Goal: Communication & Community: Answer question/provide support

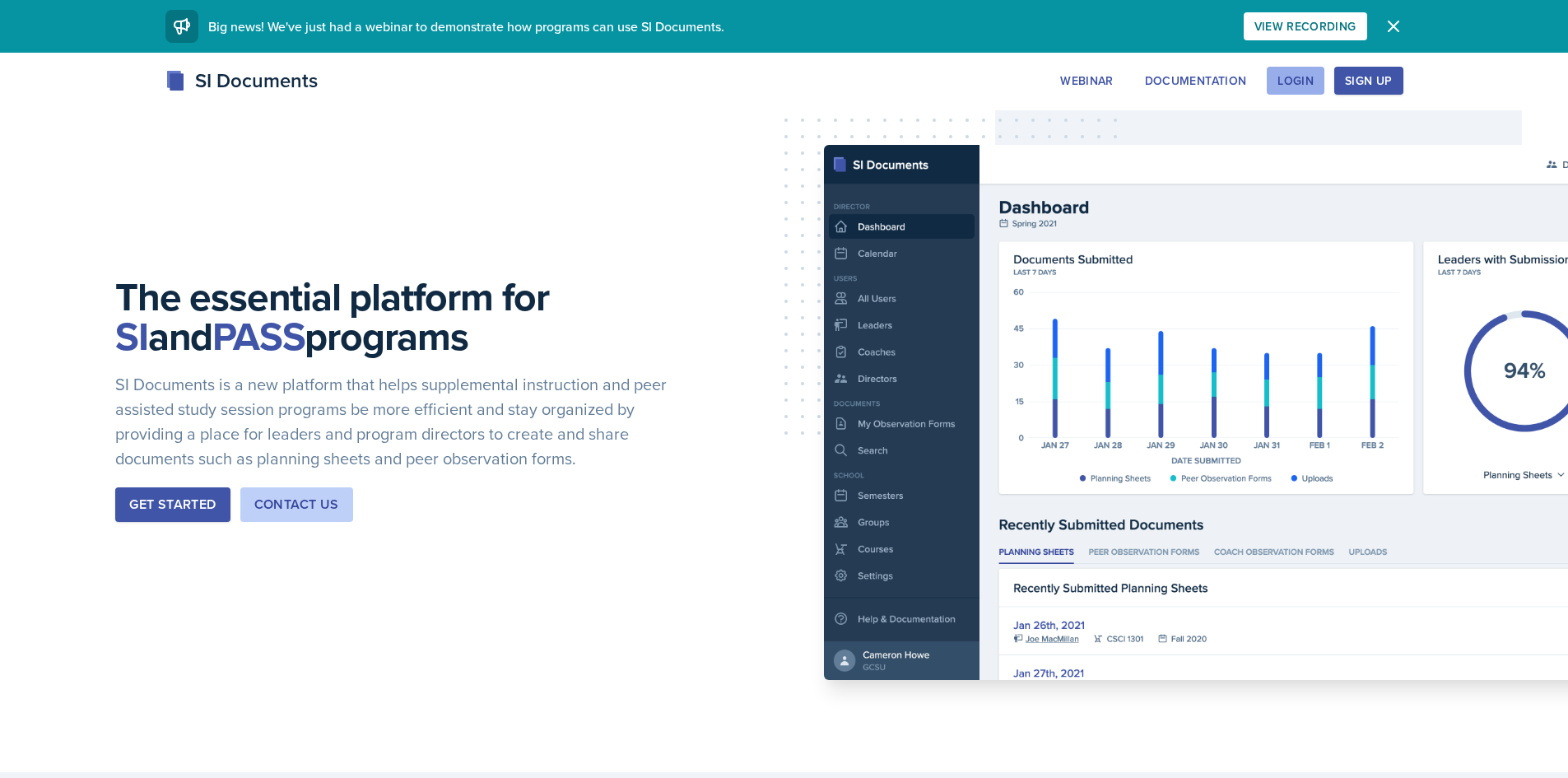
click at [1299, 75] on div "Login" at bounding box center [1295, 80] width 36 height 13
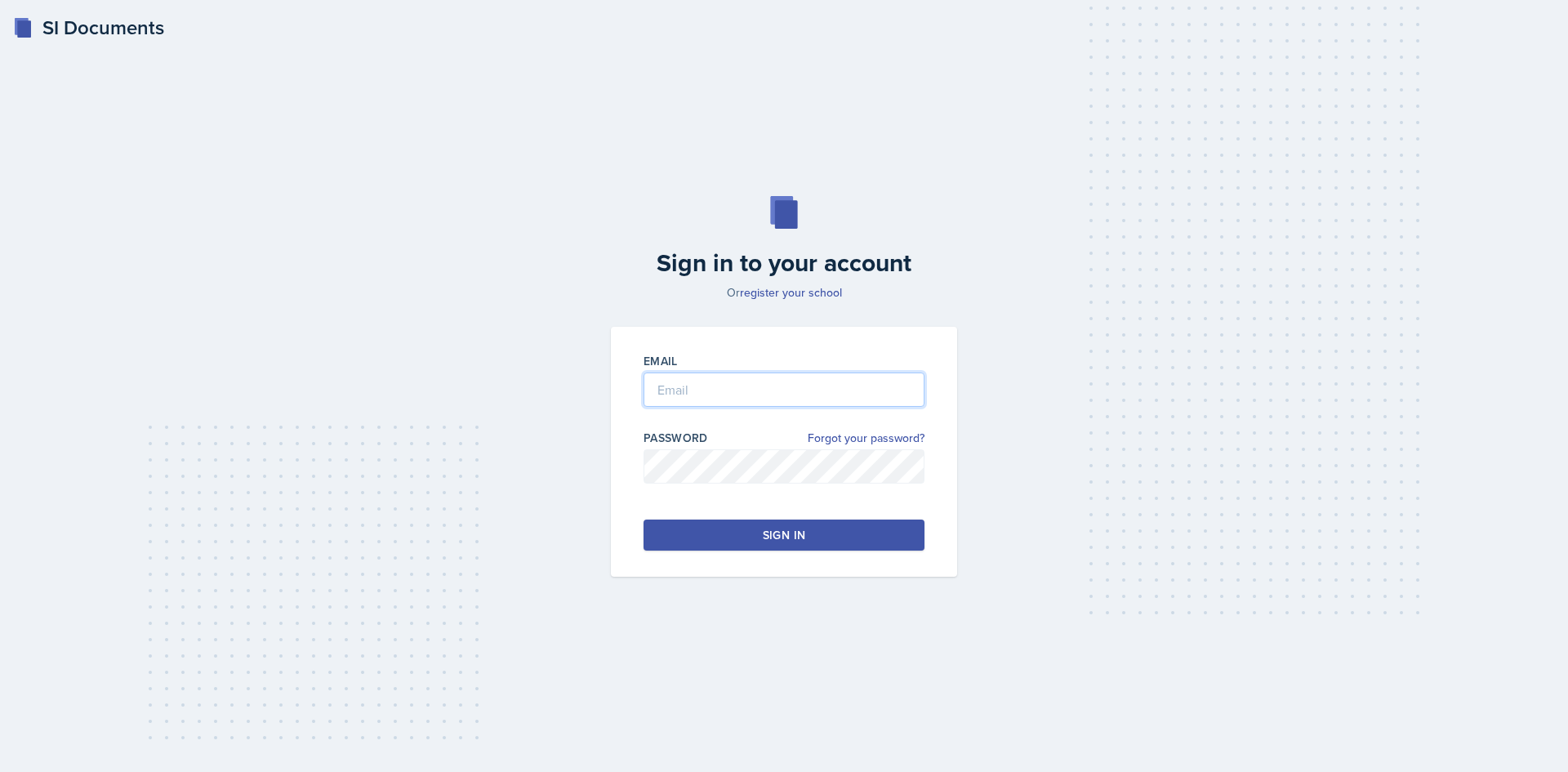
click at [724, 385] on input "email" at bounding box center [784, 389] width 281 height 34
click at [877, 479] on div "Email modr Password Forgot your password? Sign in" at bounding box center [784, 451] width 346 height 250
type input "[EMAIL_ADDRESS][DOMAIN_NAME]"
click link "Forgot your password?" at bounding box center [866, 439] width 117 height 18
click at [687, 374] on input "email" at bounding box center [784, 389] width 281 height 34
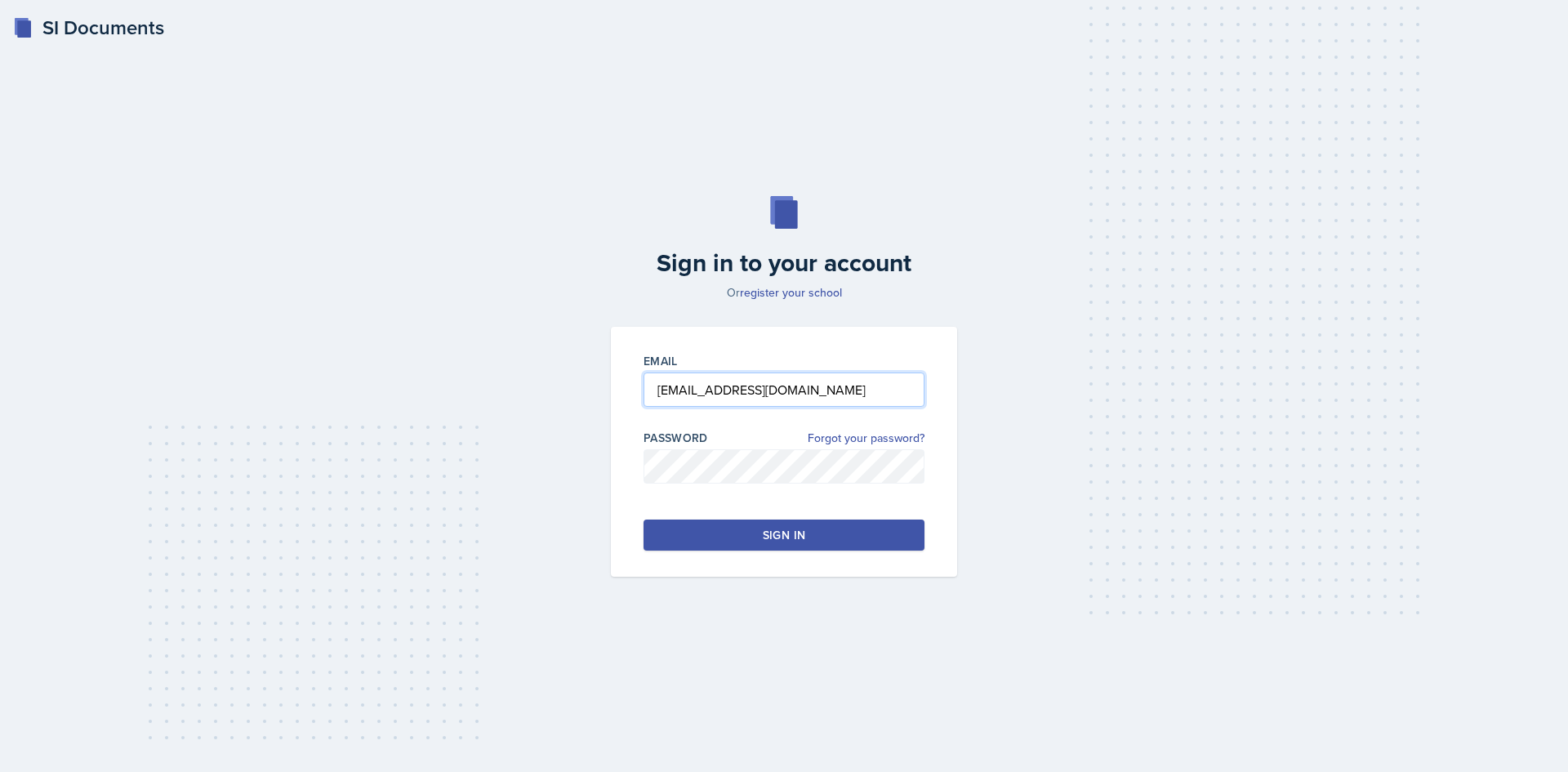
type input "[EMAIL_ADDRESS][DOMAIN_NAME]"
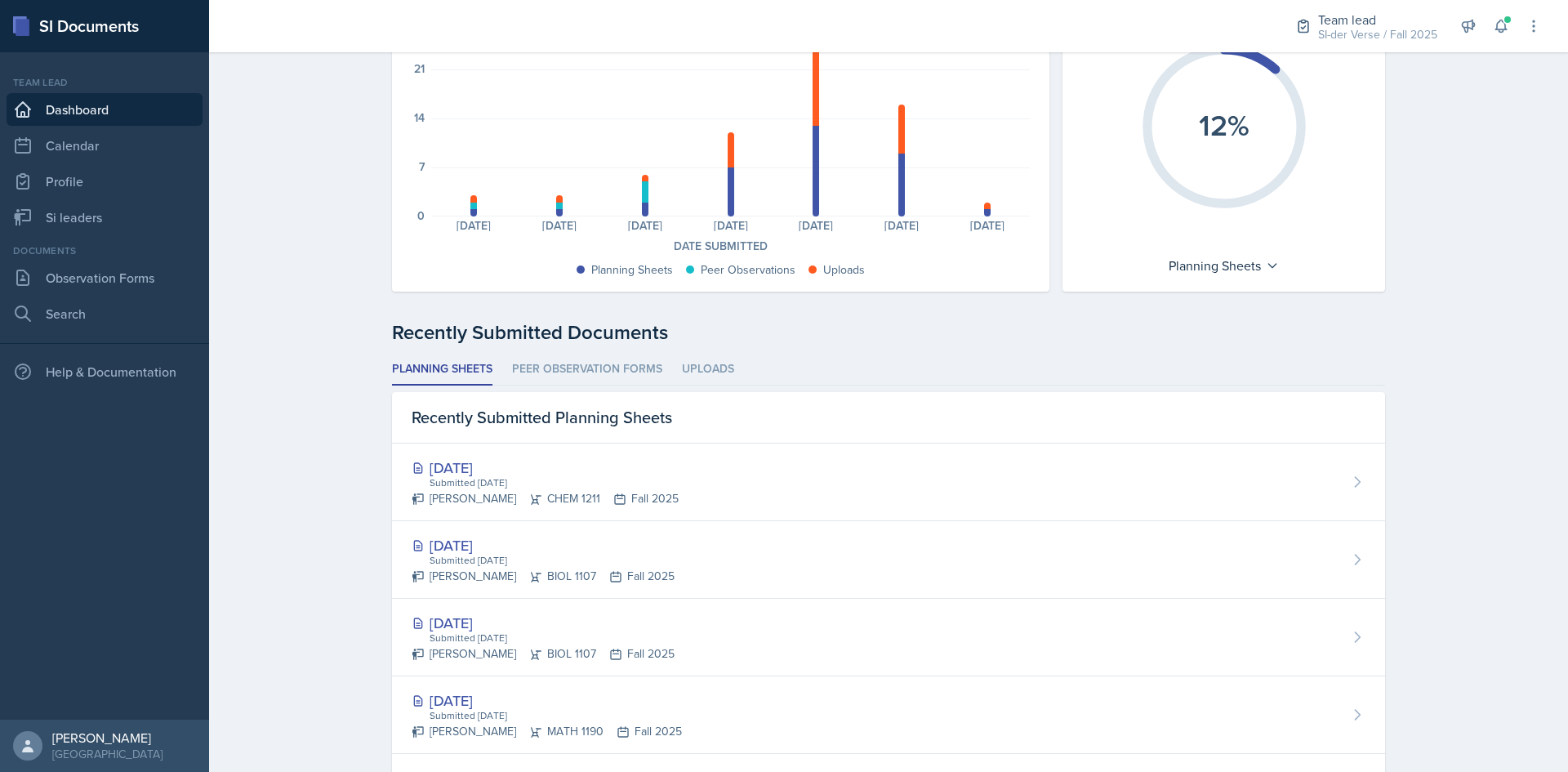
scroll to position [163, 0]
click at [120, 222] on link "Si leaders" at bounding box center [105, 218] width 196 height 33
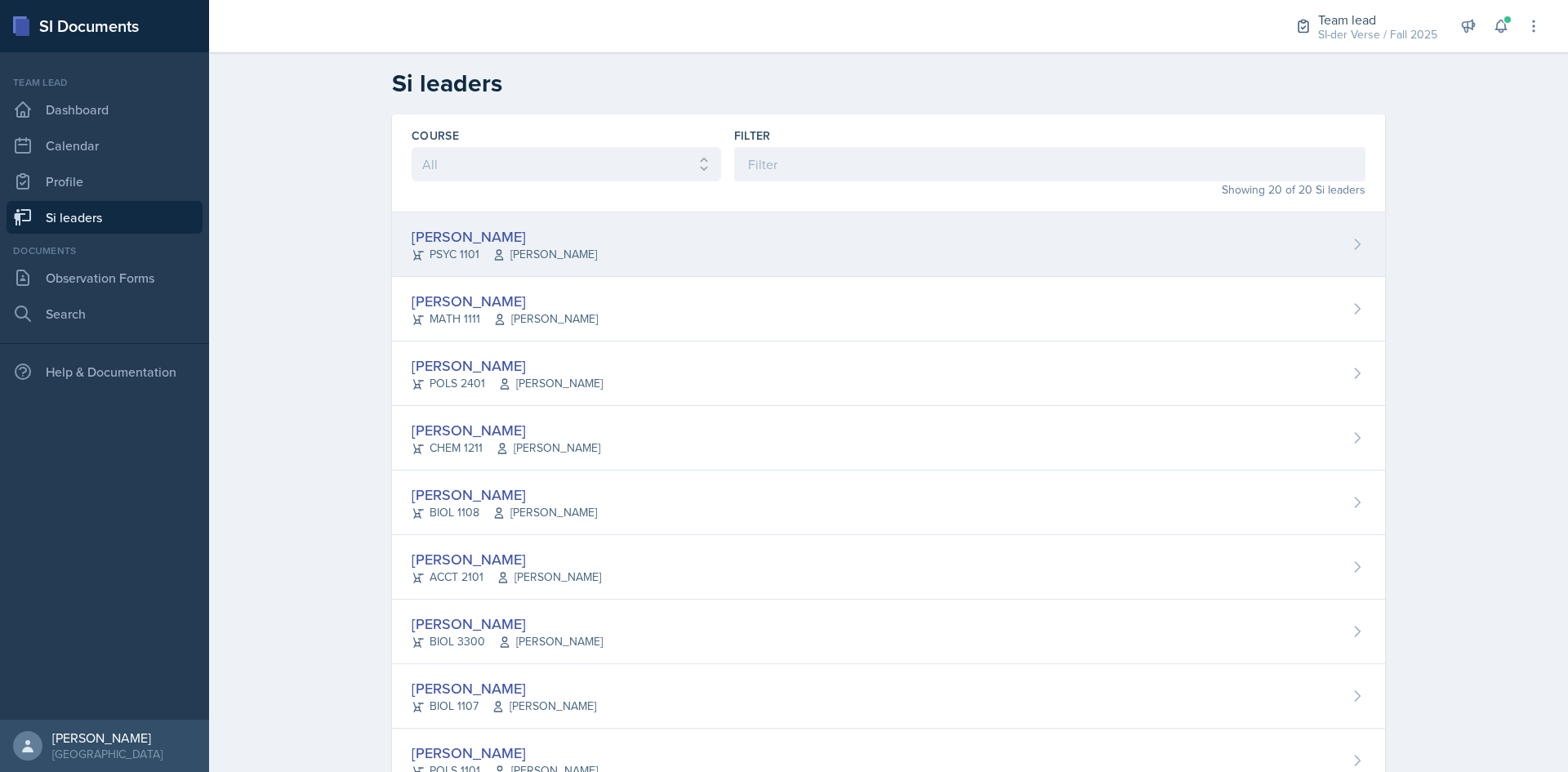
click at [395, 248] on div "[PERSON_NAME] PSYC 1101 [PERSON_NAME]" at bounding box center [888, 244] width 993 height 64
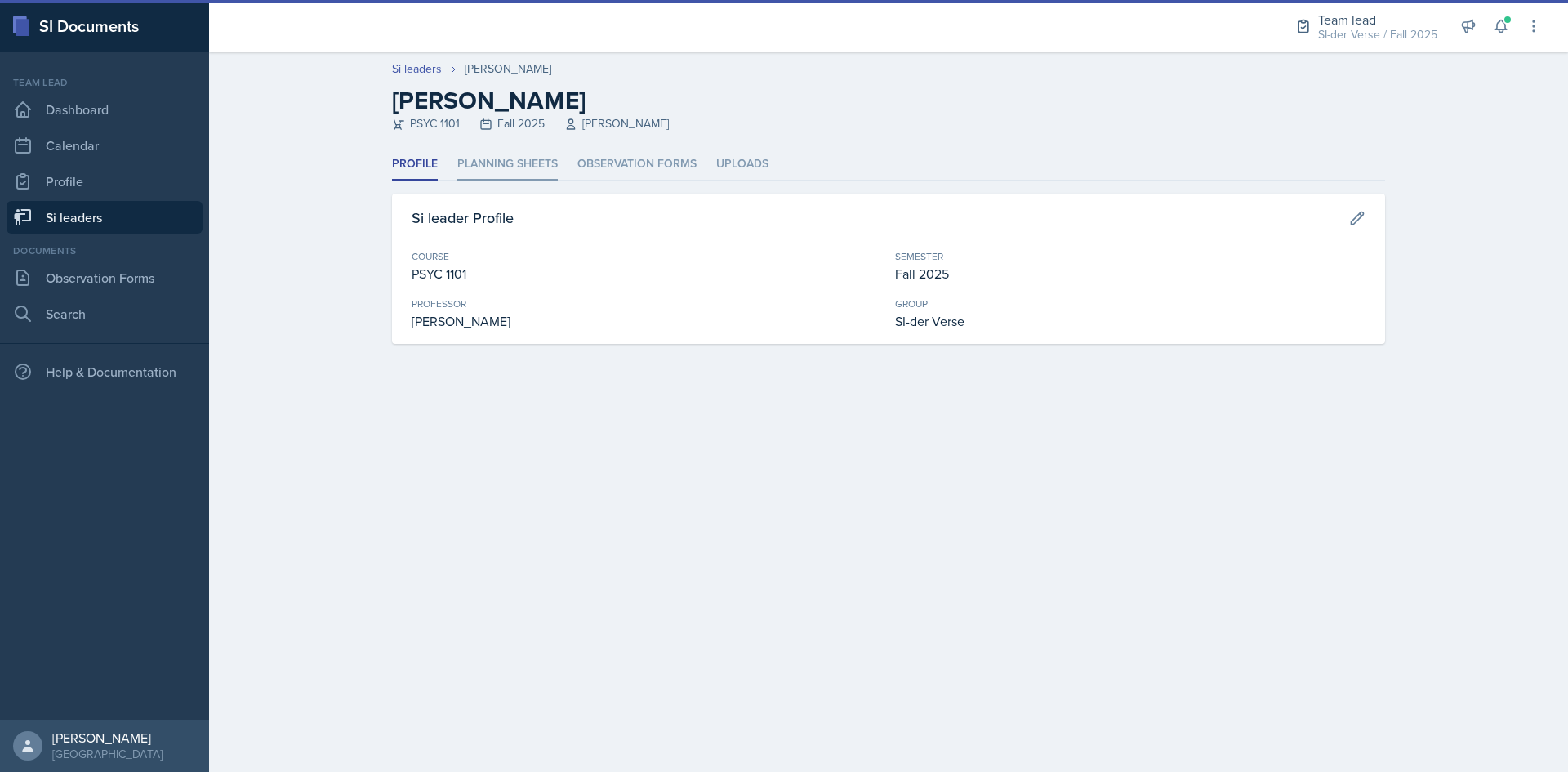
click at [490, 169] on li "Planning Sheets" at bounding box center [506, 164] width 100 height 32
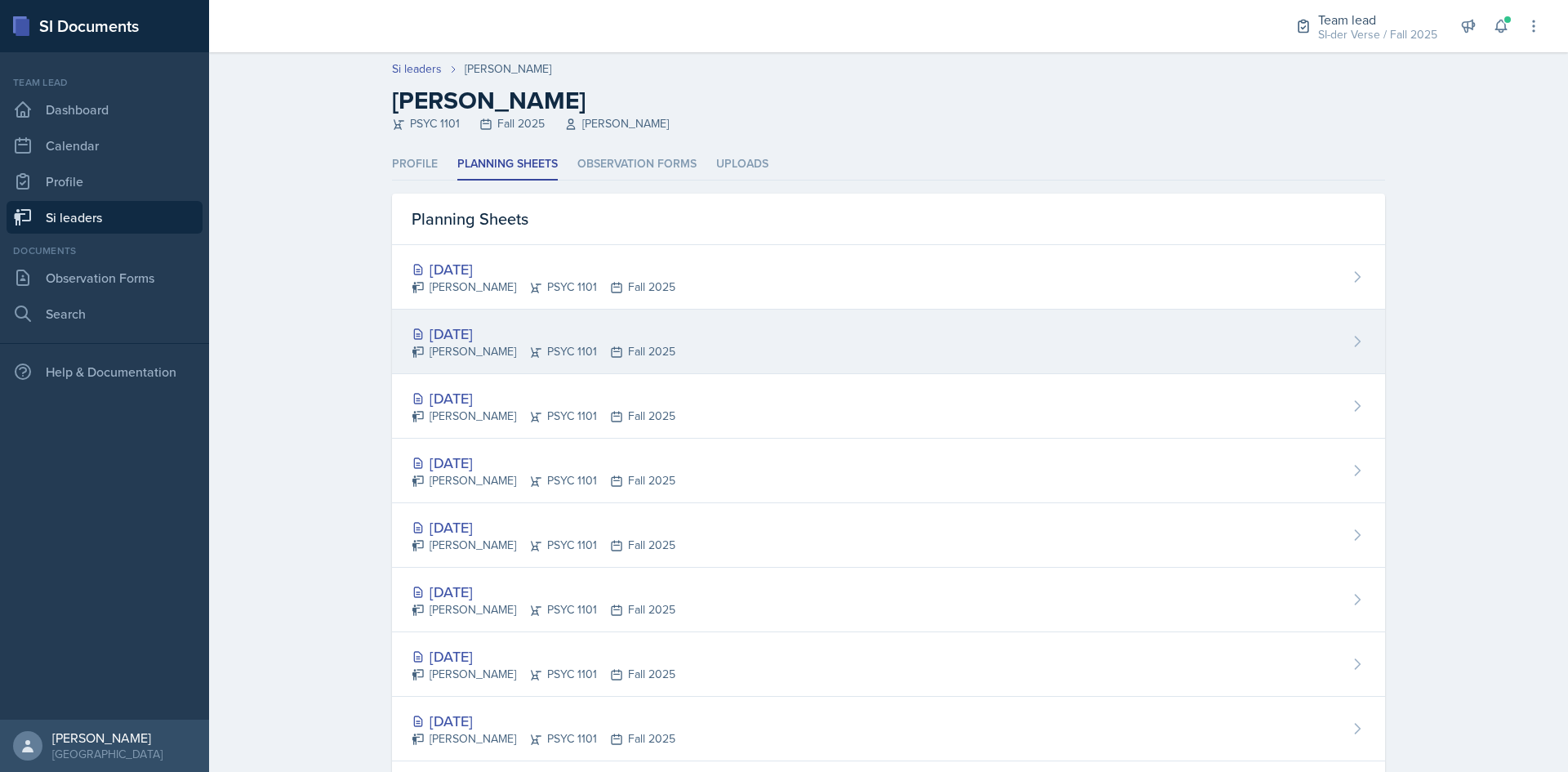
click at [452, 342] on div "[DATE]" at bounding box center [542, 333] width 263 height 22
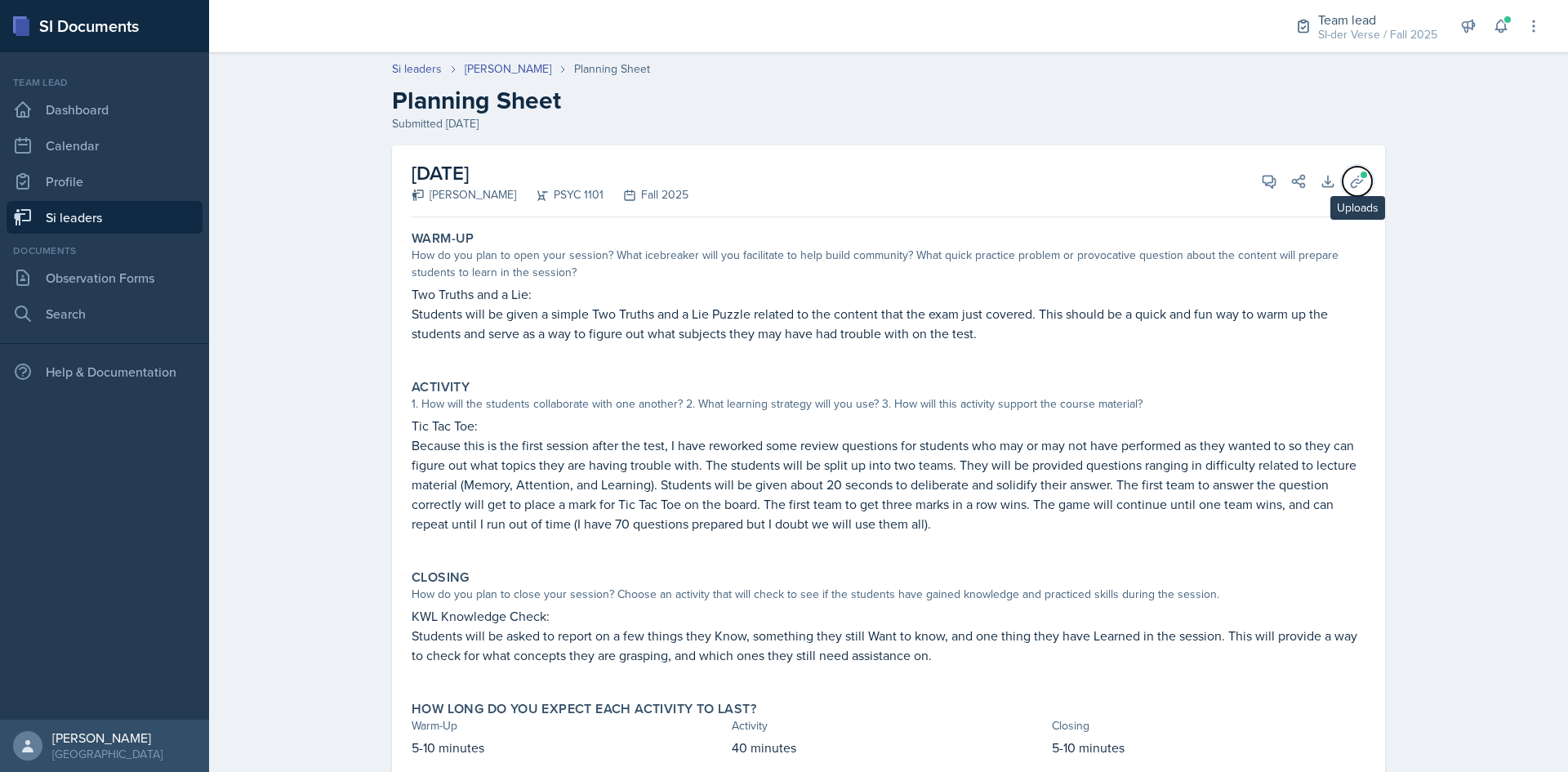
click at [1342, 177] on button "Uploads" at bounding box center [1357, 181] width 29 height 29
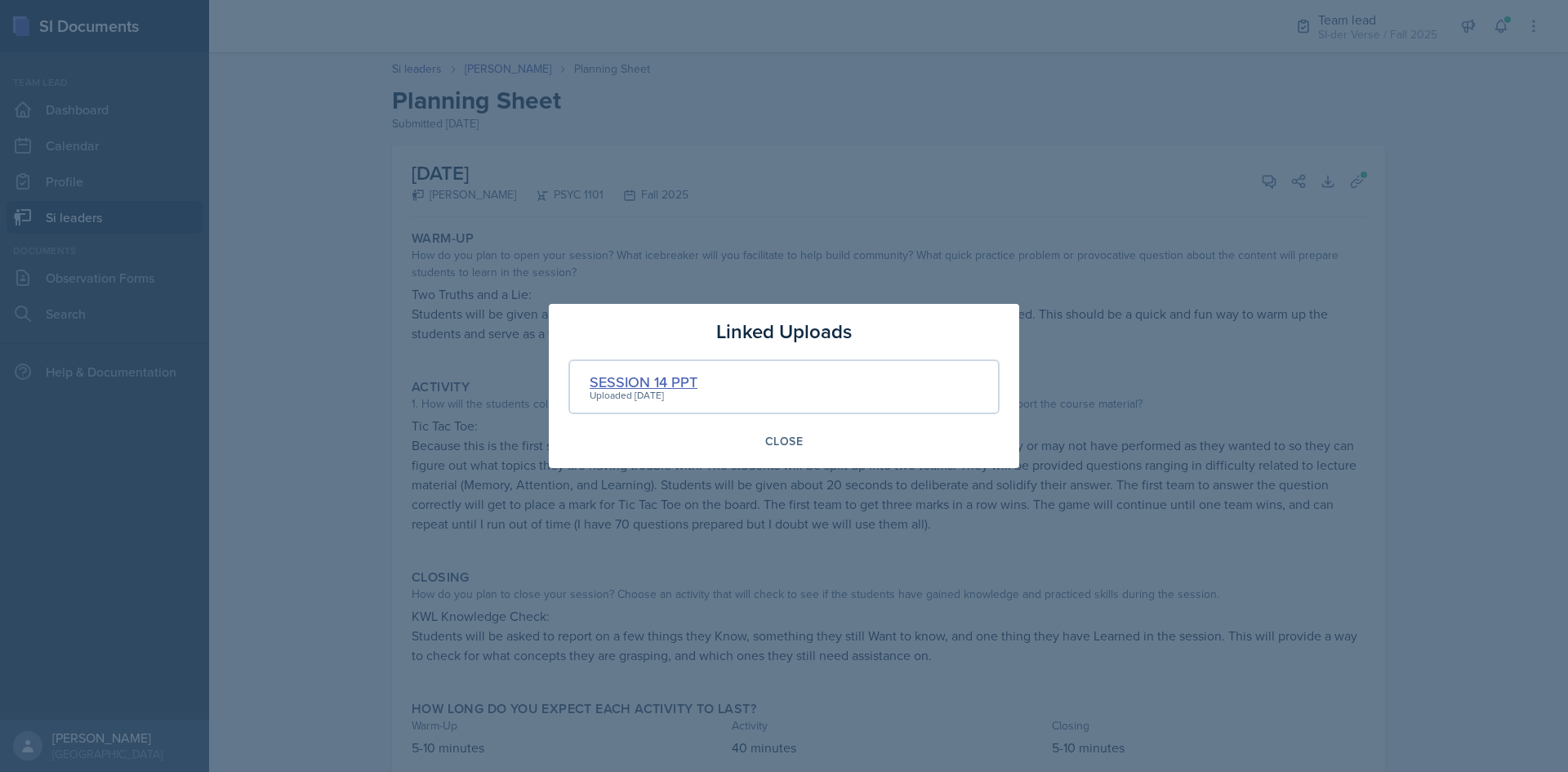
click at [663, 377] on div "SESSION 14 PPT" at bounding box center [643, 381] width 108 height 22
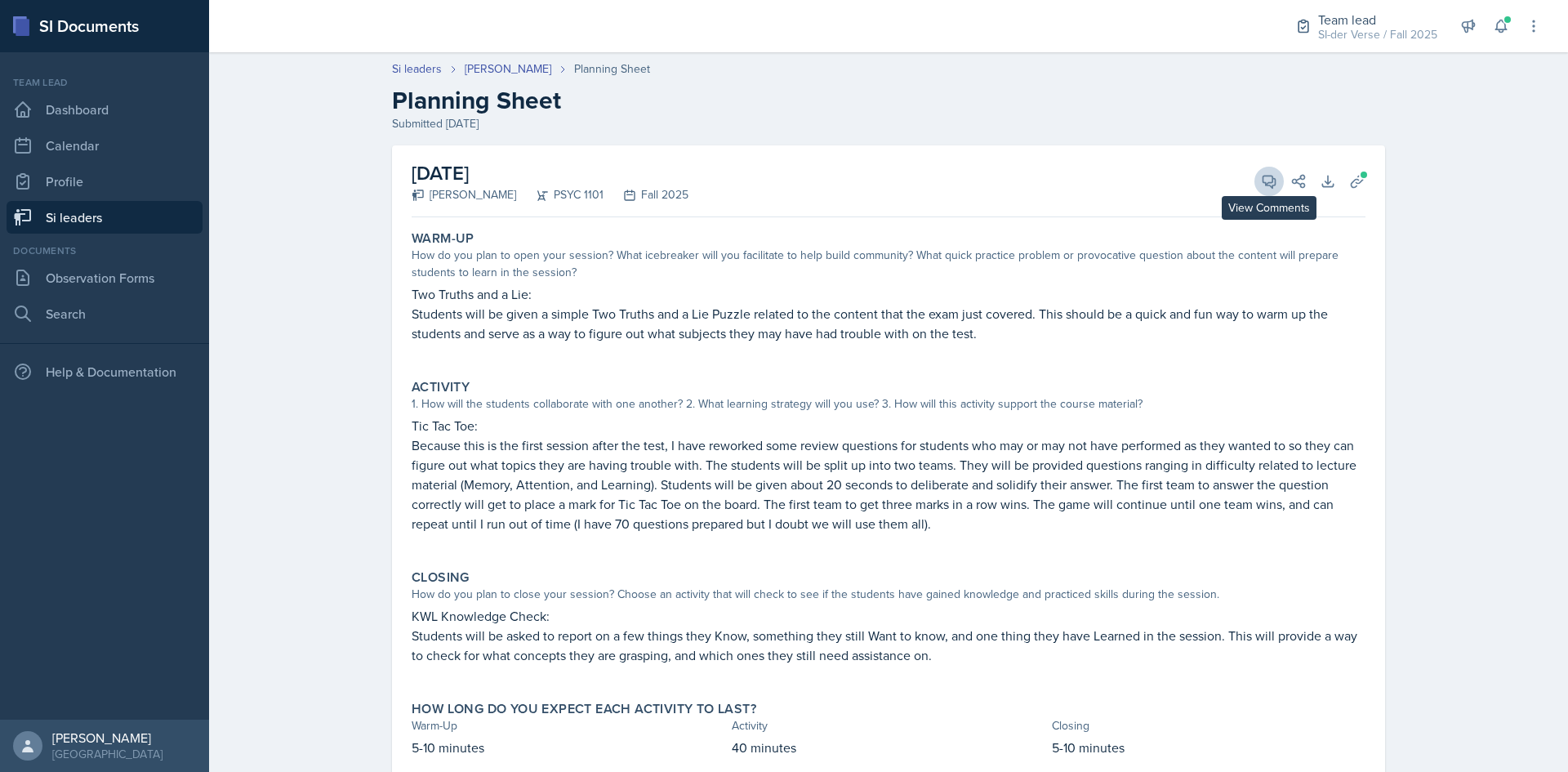
scroll to position [51, 0]
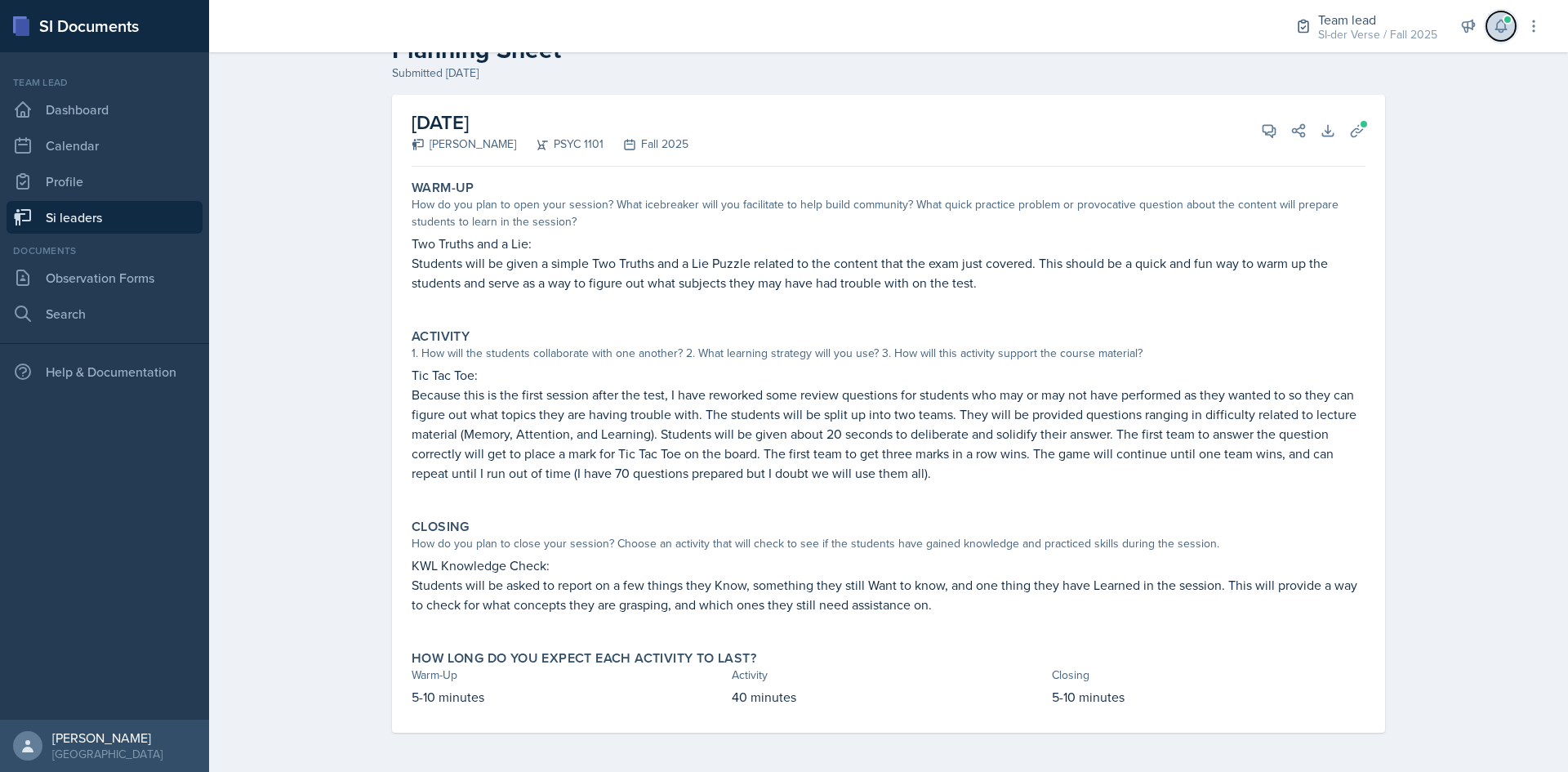
click at [1508, 22] on span at bounding box center [1507, 19] width 10 height 10
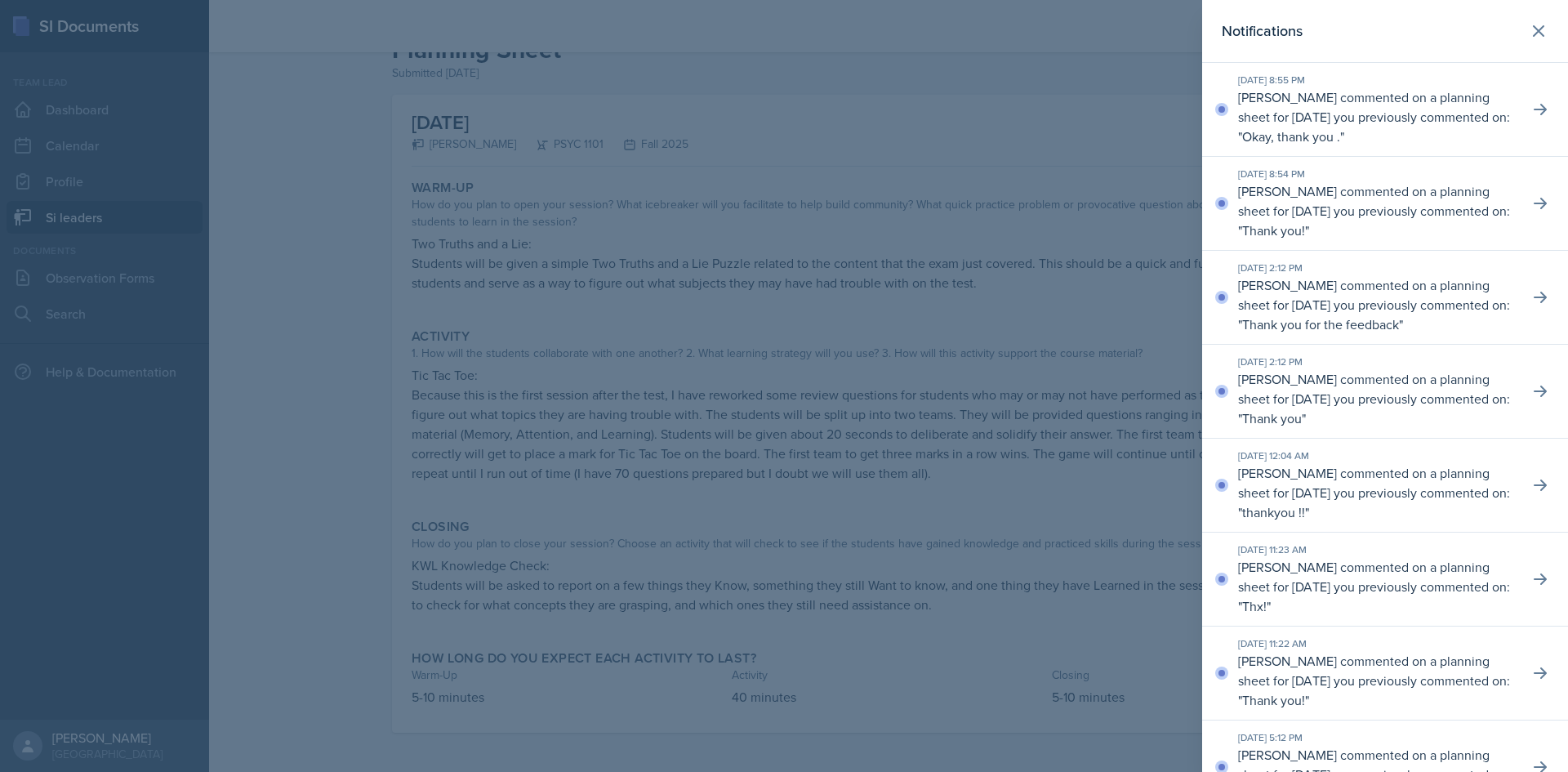
click at [1101, 85] on div at bounding box center [784, 386] width 1568 height 772
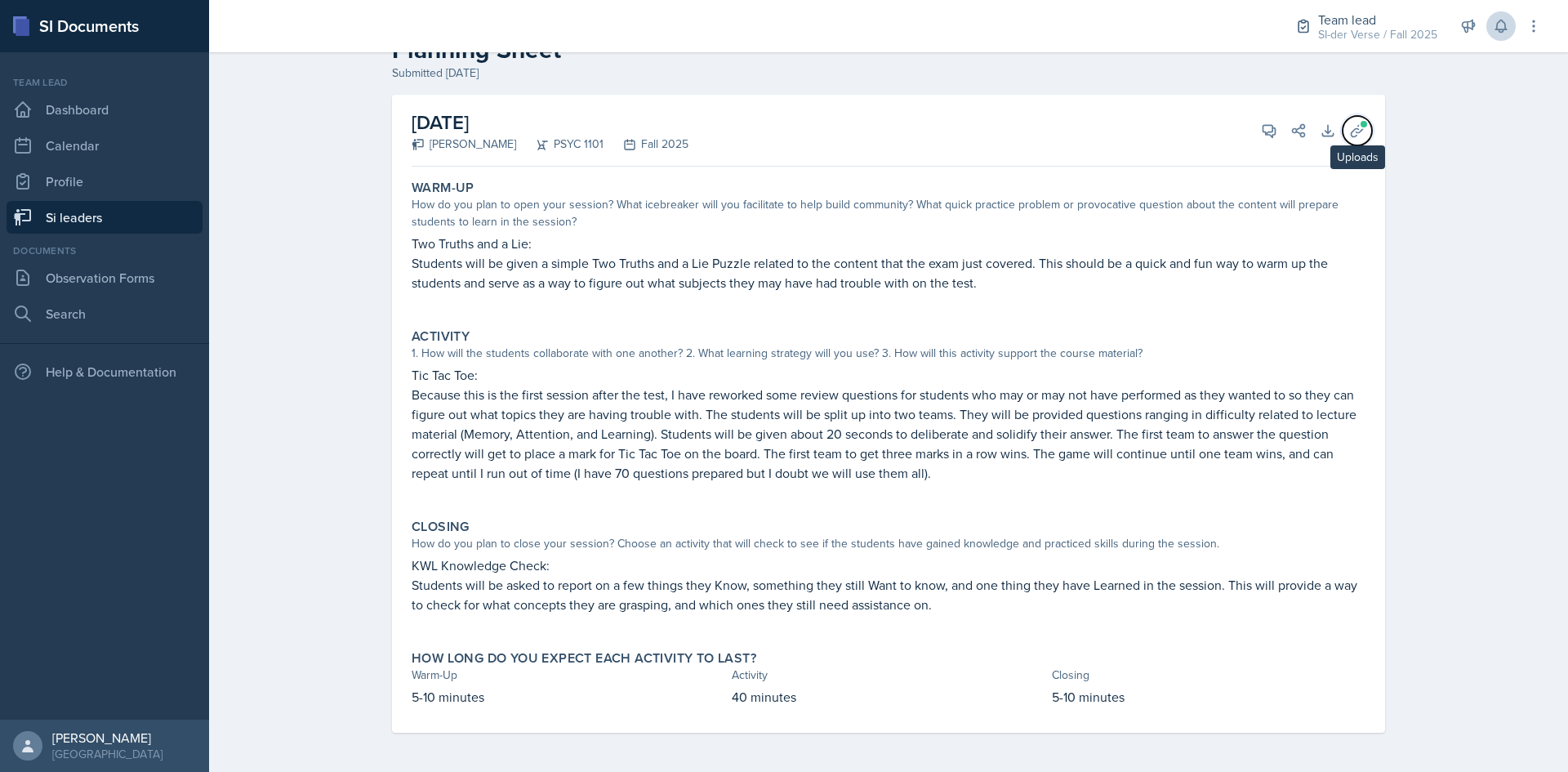
click at [1351, 124] on icon at bounding box center [1356, 130] width 17 height 17
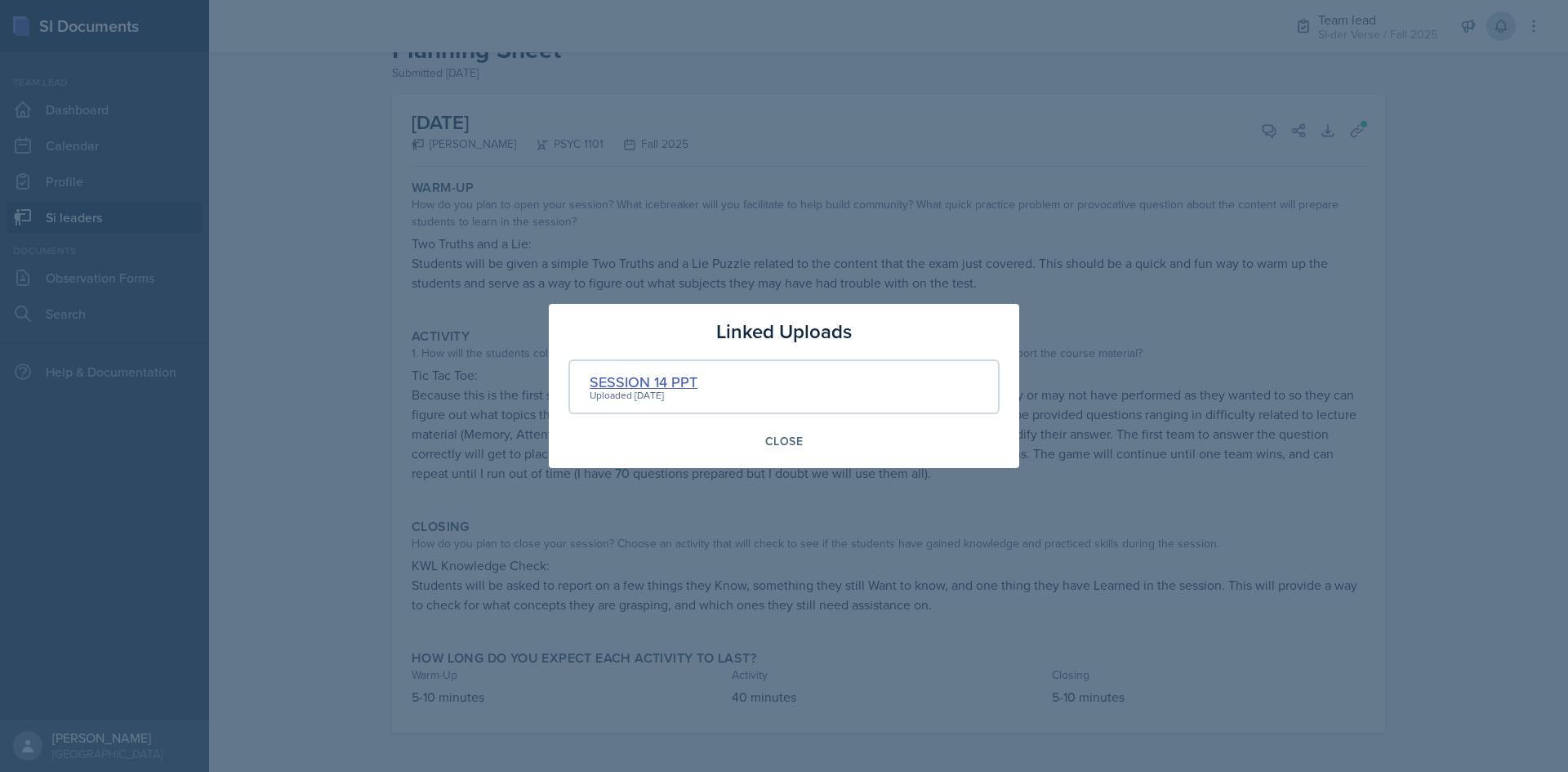
click at [669, 381] on div "SESSION 14 PPT" at bounding box center [643, 381] width 108 height 22
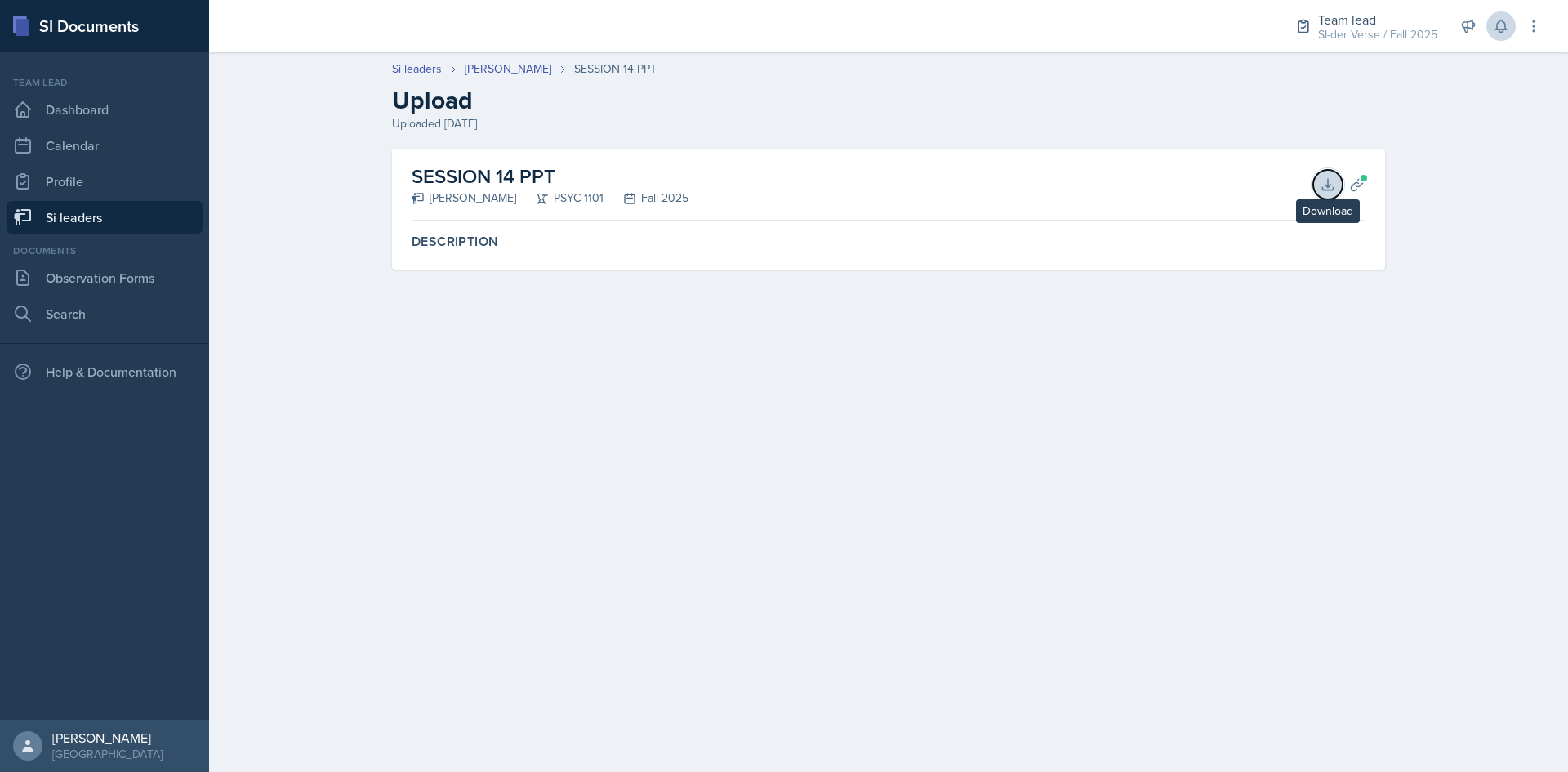
click at [1328, 180] on icon at bounding box center [1327, 184] width 17 height 17
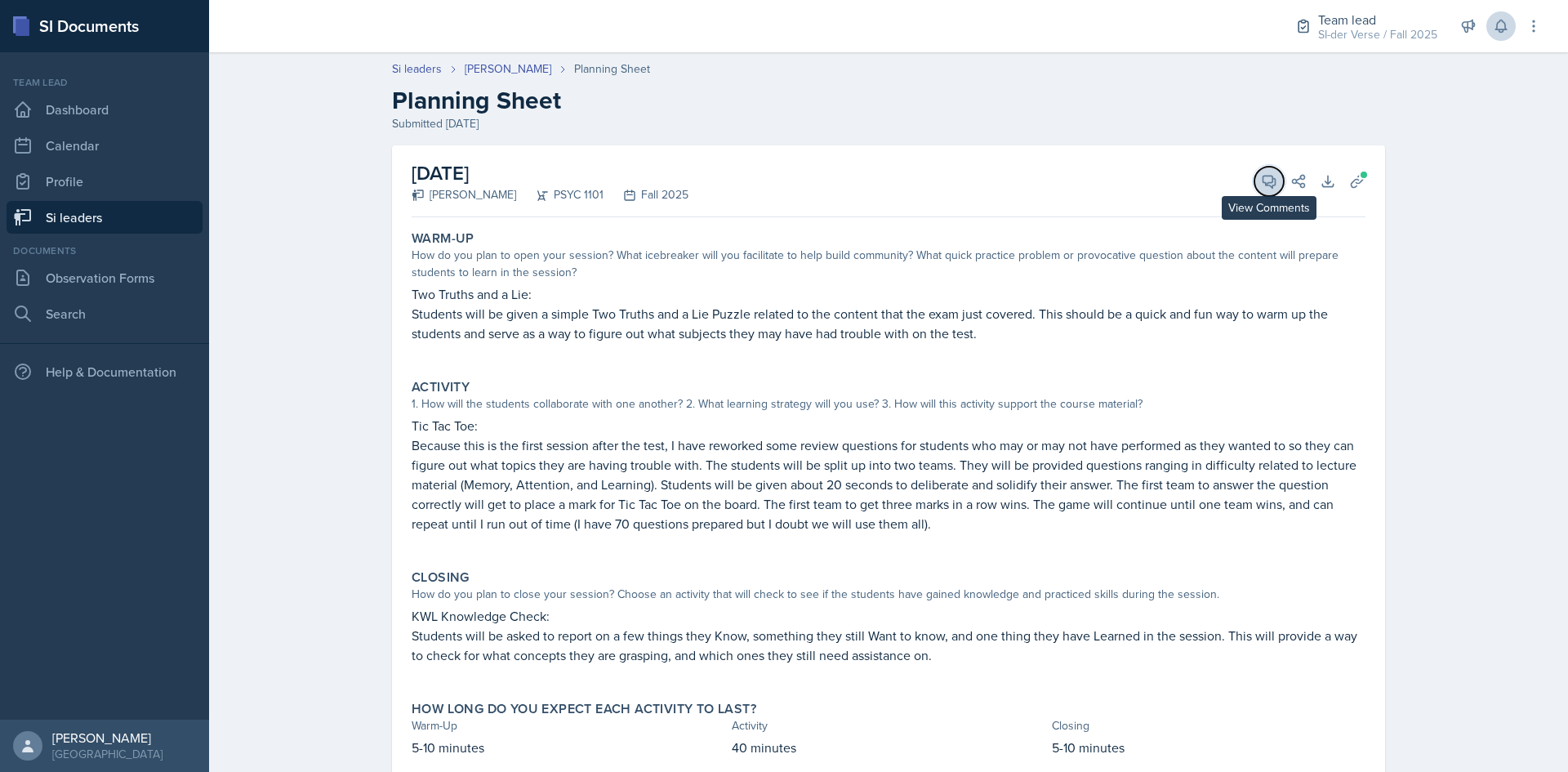
click at [1266, 185] on icon at bounding box center [1269, 182] width 13 height 13
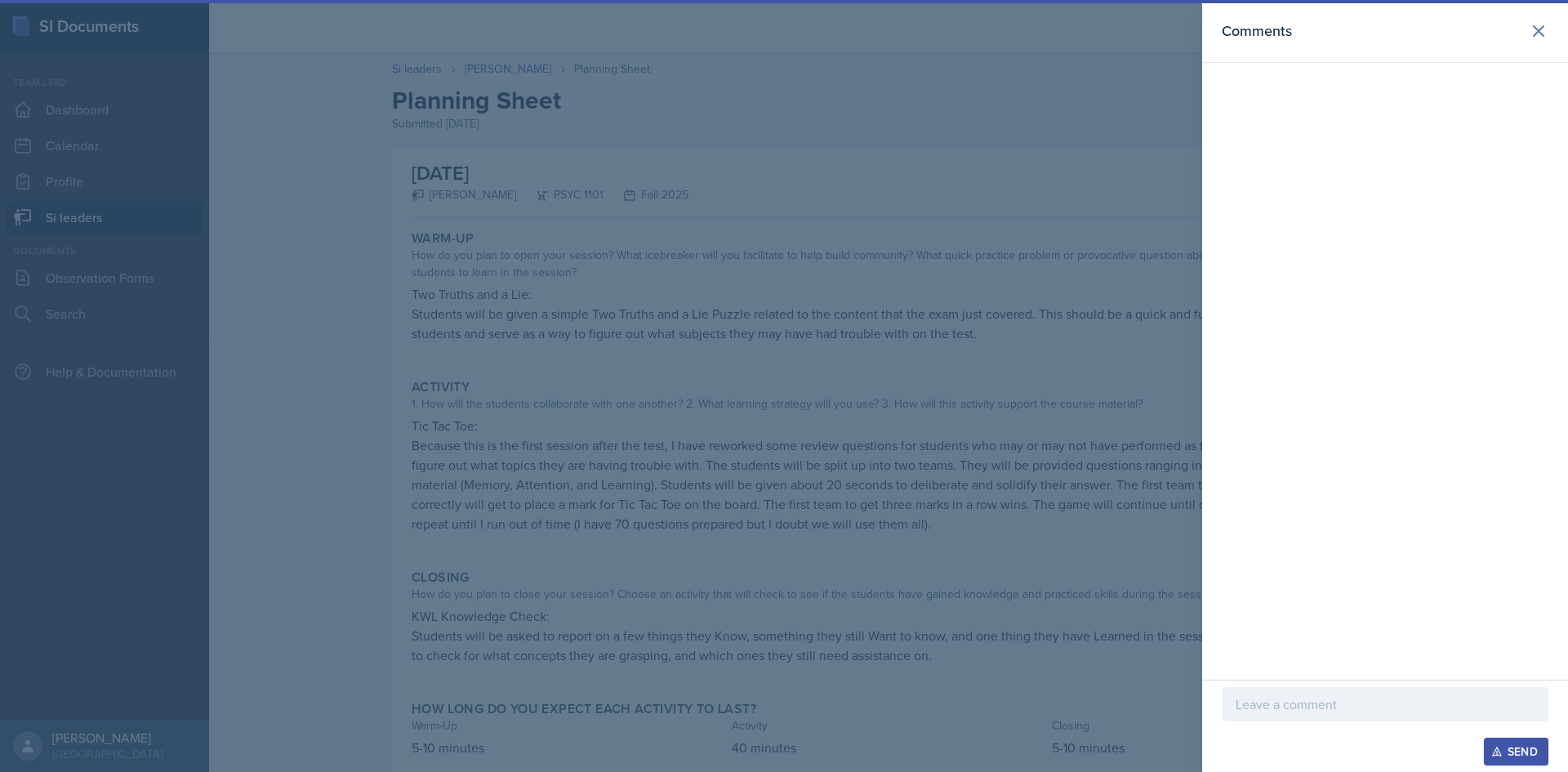
drag, startPoint x: 1259, startPoint y: 701, endPoint x: 1247, endPoint y: 705, distance: 12.6
click at [1257, 702] on p at bounding box center [1384, 704] width 298 height 19
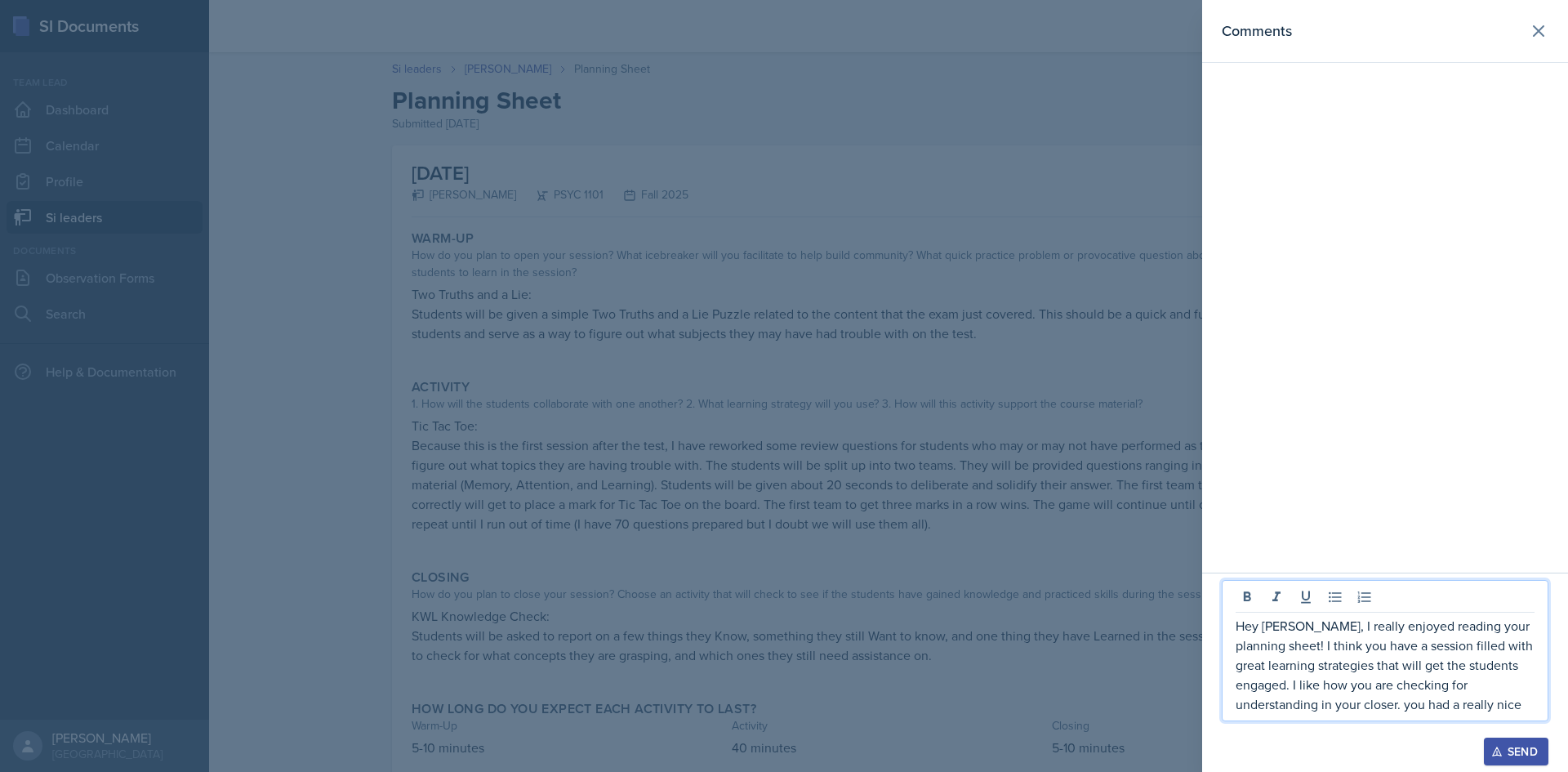
click at [1410, 705] on p "Hey [PERSON_NAME], I really enjoyed reading your planning sheet! I think you ha…" at bounding box center [1384, 664] width 298 height 98
click at [1522, 701] on p "Hey [PERSON_NAME], I really enjoyed reading your planning sheet! I think you ha…" at bounding box center [1384, 664] width 298 height 98
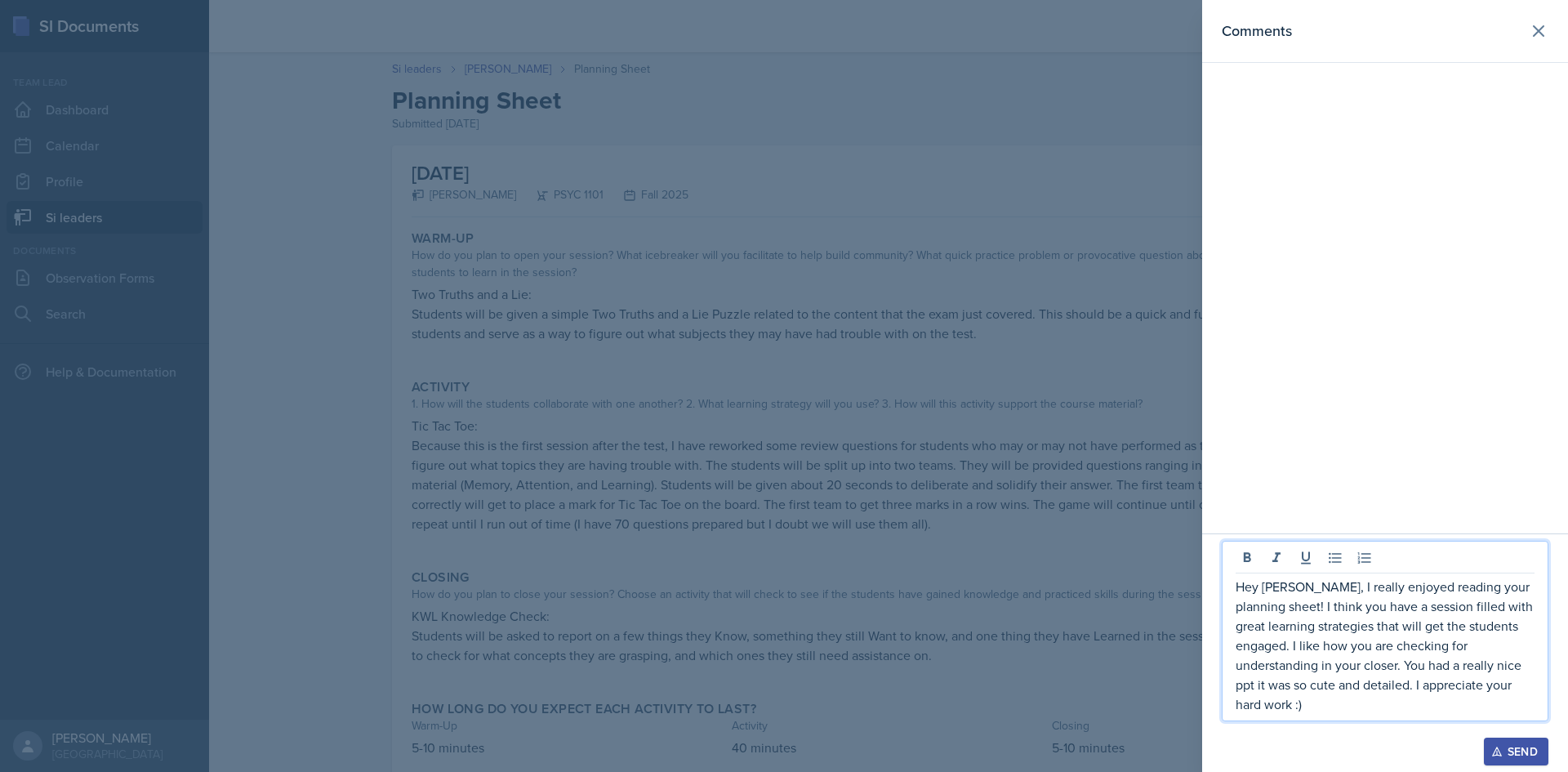
click at [1512, 753] on div "Send" at bounding box center [1516, 751] width 44 height 13
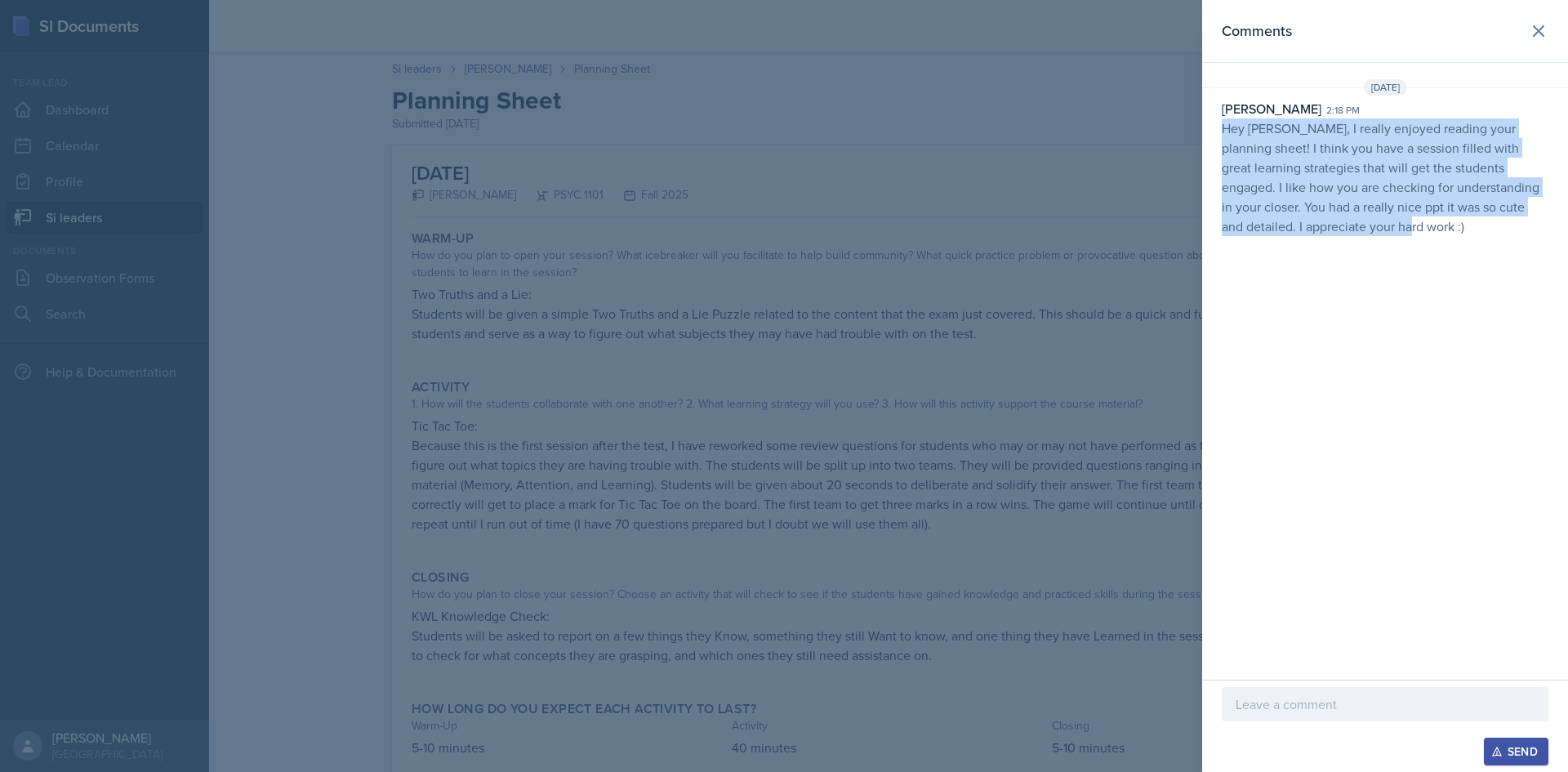
drag, startPoint x: 1220, startPoint y: 135, endPoint x: 1468, endPoint y: 267, distance: 280.9
click at [1468, 267] on div "Comments [DATE] [PERSON_NAME] 2:18 pm Hey [PERSON_NAME], I really enjoyed readi…" at bounding box center [1384, 339] width 366 height 680
copy p "Hey [PERSON_NAME], I really enjoyed reading your planning sheet! I think you ha…"
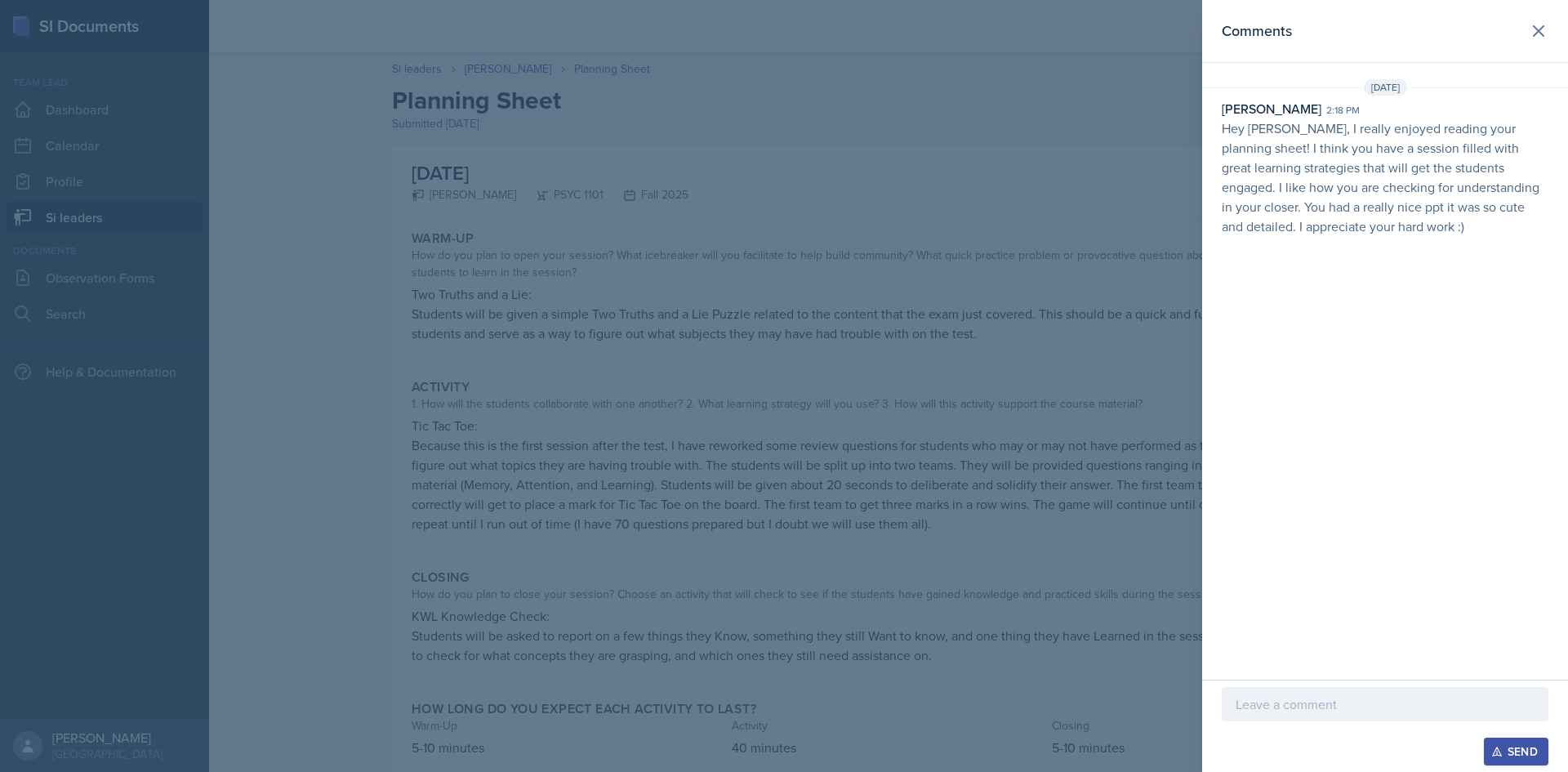
click at [1136, 149] on div at bounding box center [784, 386] width 1568 height 772
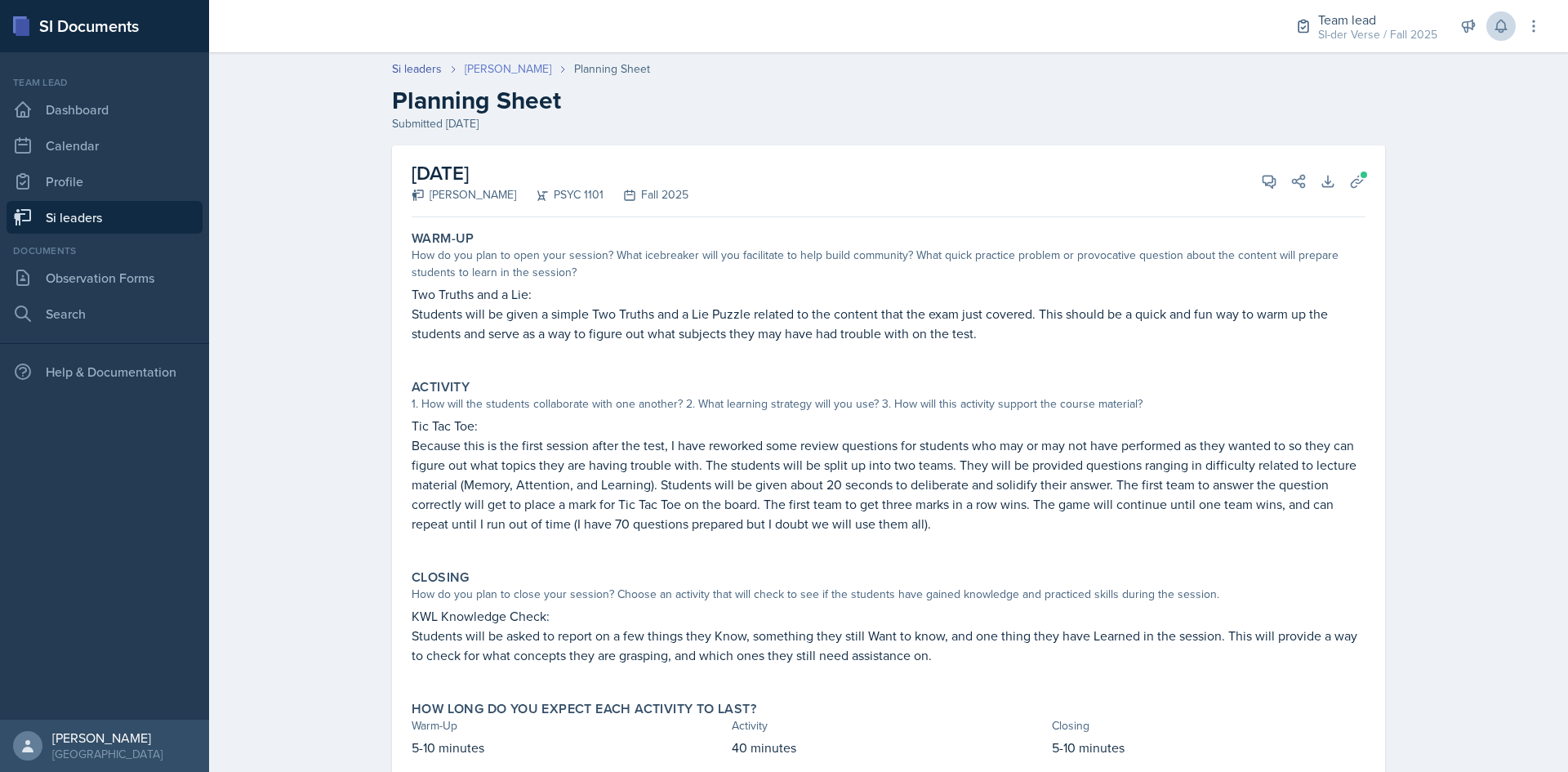
click at [505, 67] on link "[PERSON_NAME]" at bounding box center [507, 69] width 87 height 18
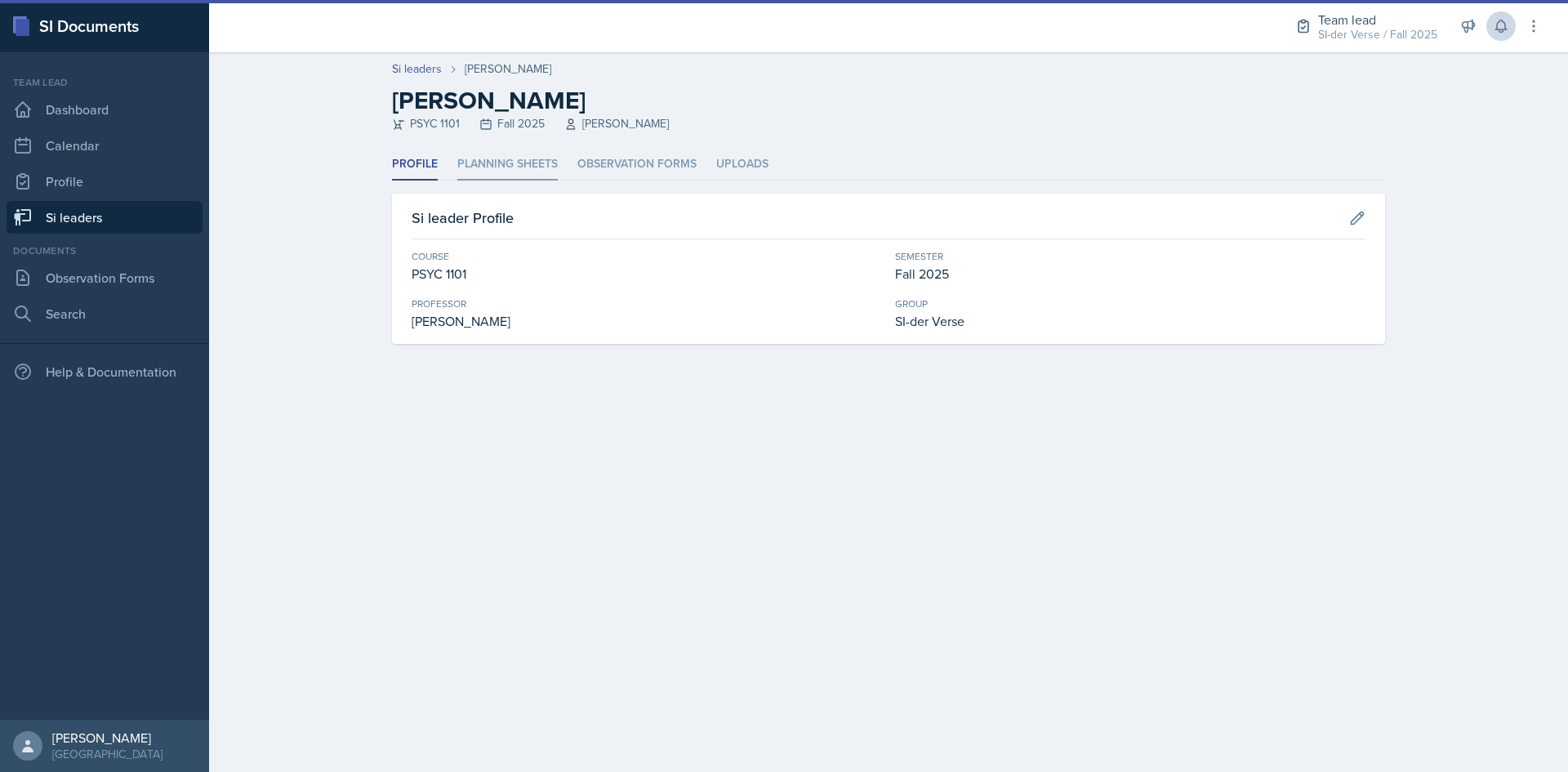
click at [526, 158] on li "Planning Sheets" at bounding box center [506, 164] width 100 height 32
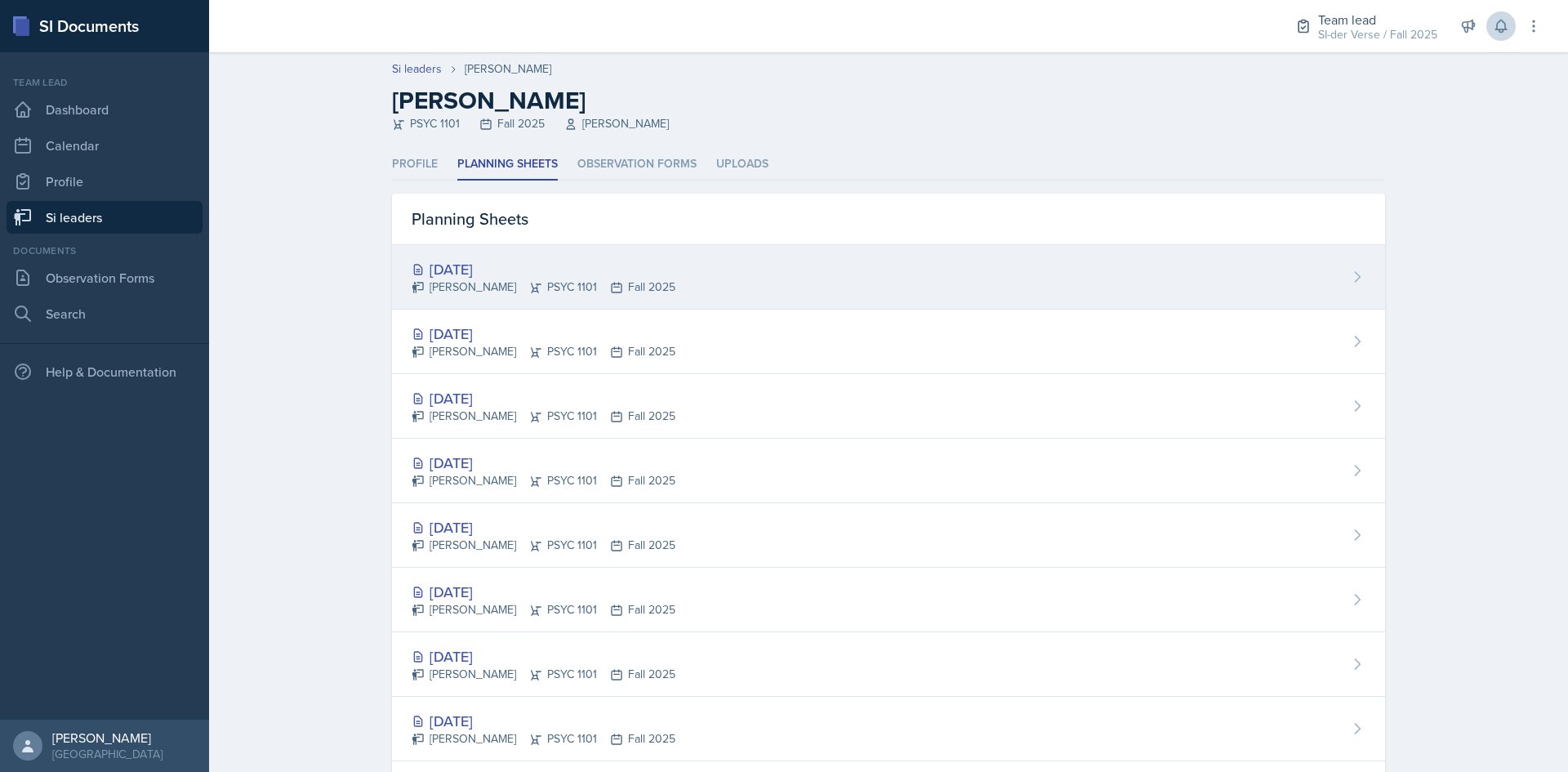
click at [498, 273] on div "[DATE]" at bounding box center [542, 268] width 263 height 22
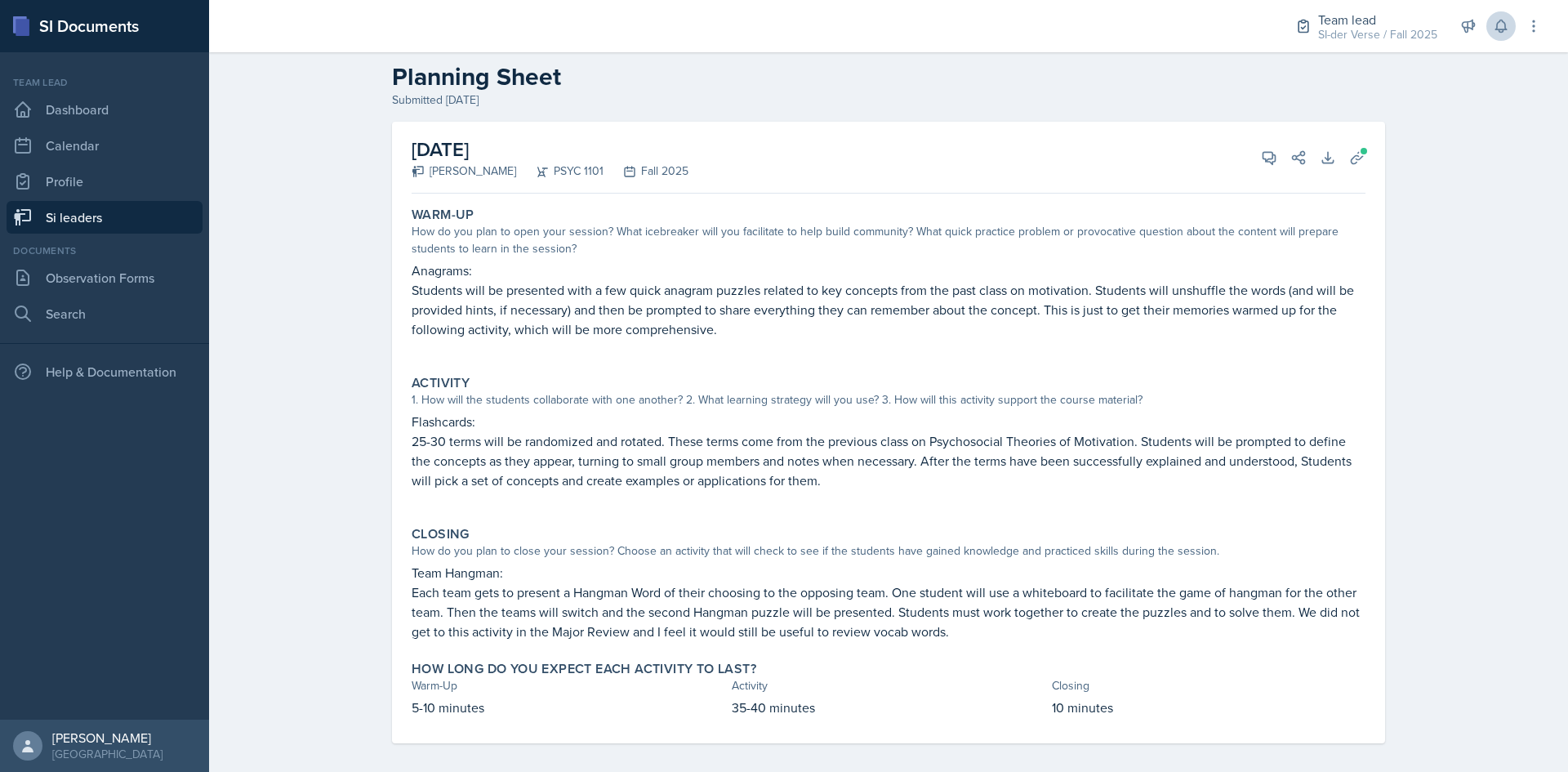
scroll to position [34, 0]
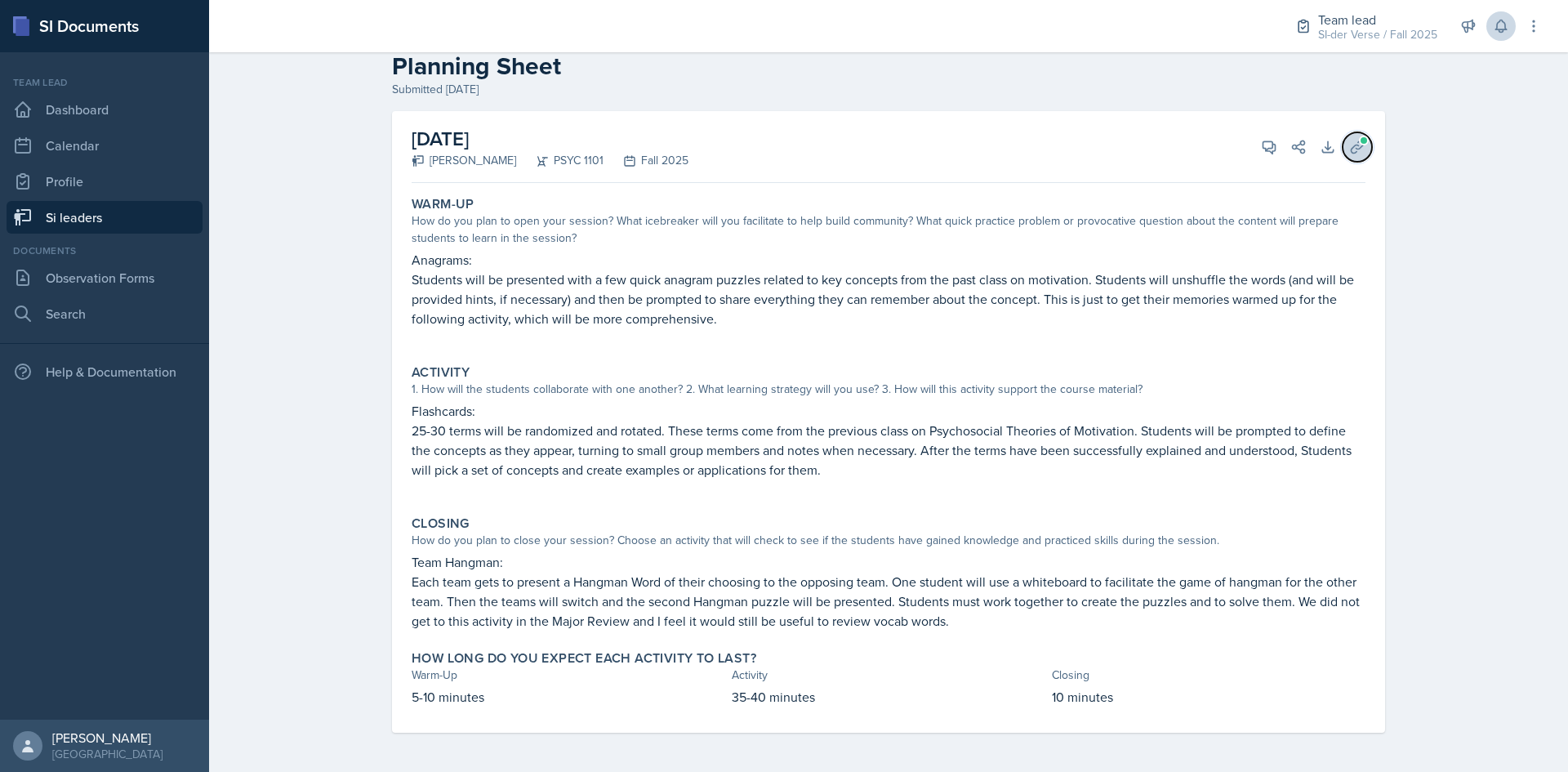
click at [1359, 143] on span at bounding box center [1364, 140] width 10 height 10
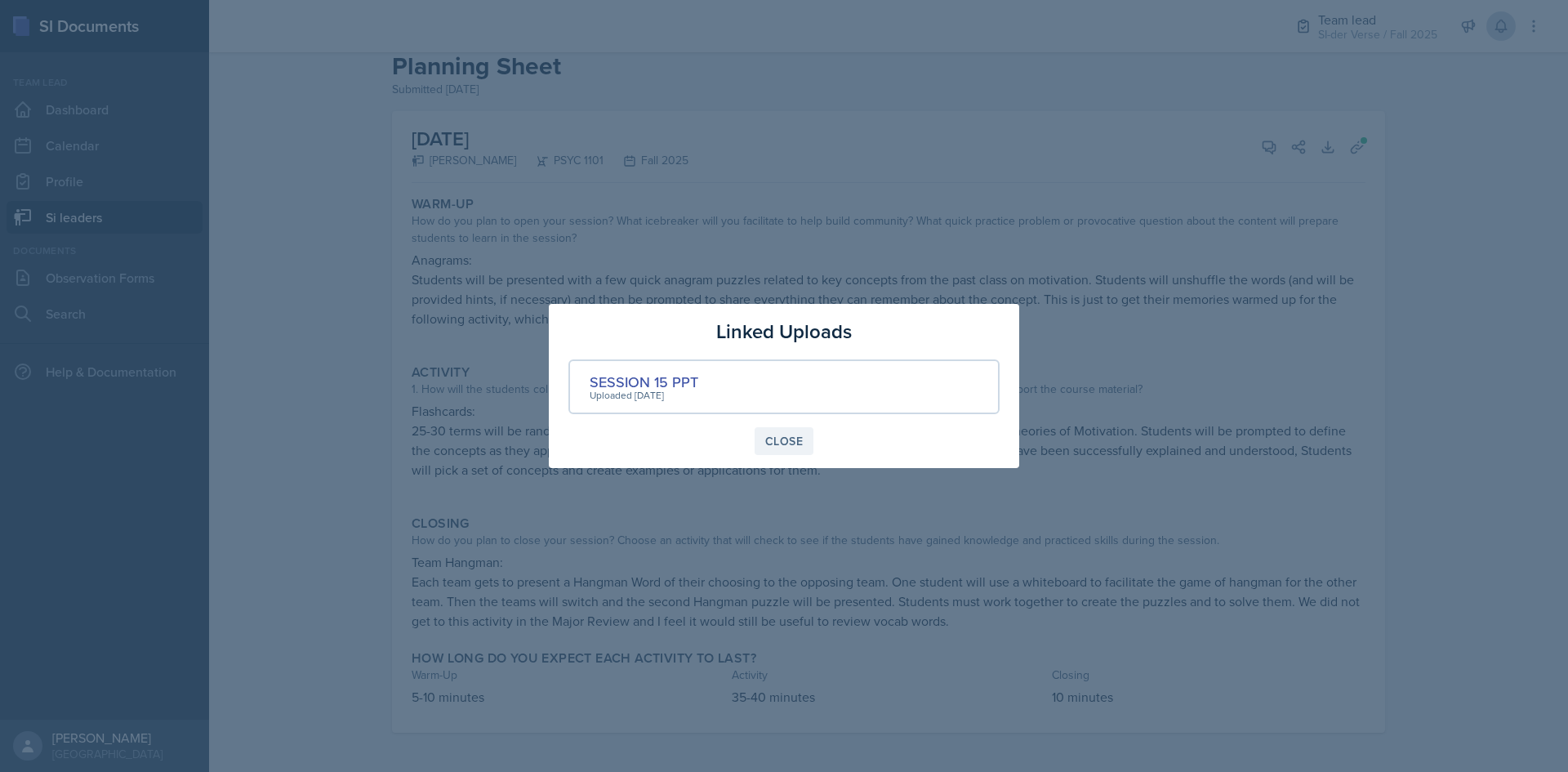
click at [789, 442] on div "Close" at bounding box center [784, 440] width 38 height 13
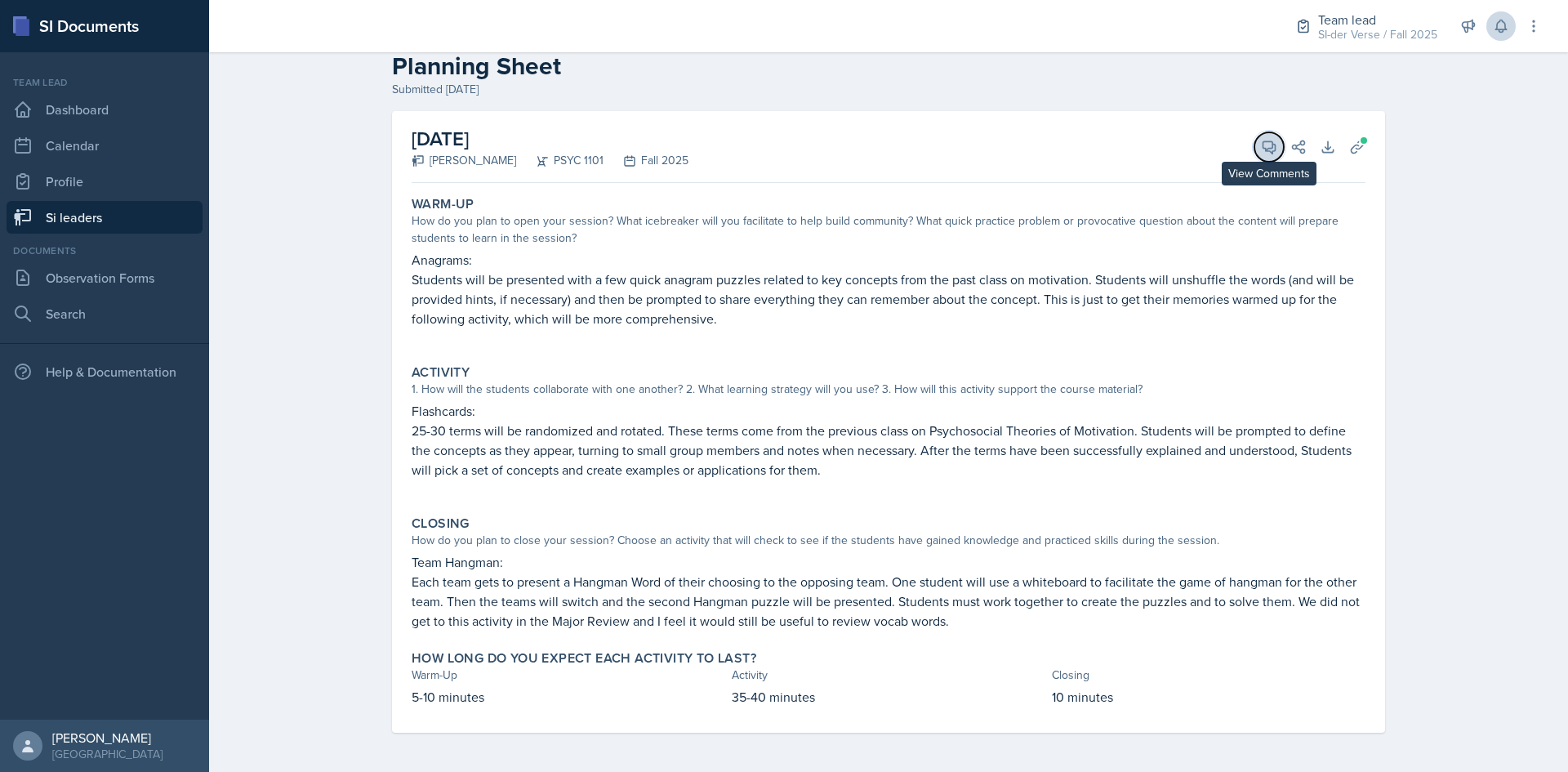
click at [1261, 142] on icon at bounding box center [1269, 147] width 17 height 17
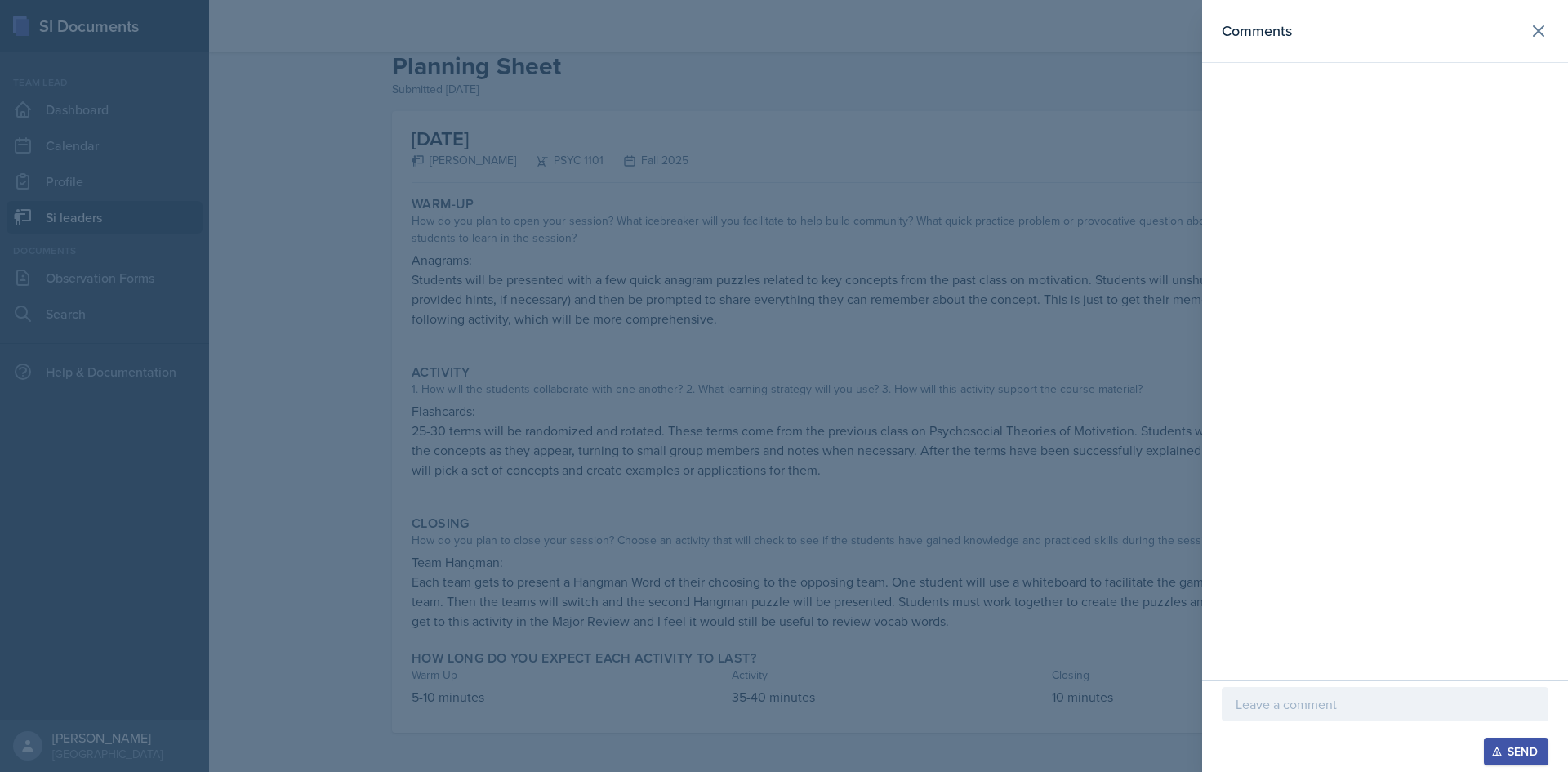
click at [1247, 712] on p at bounding box center [1384, 704] width 298 height 19
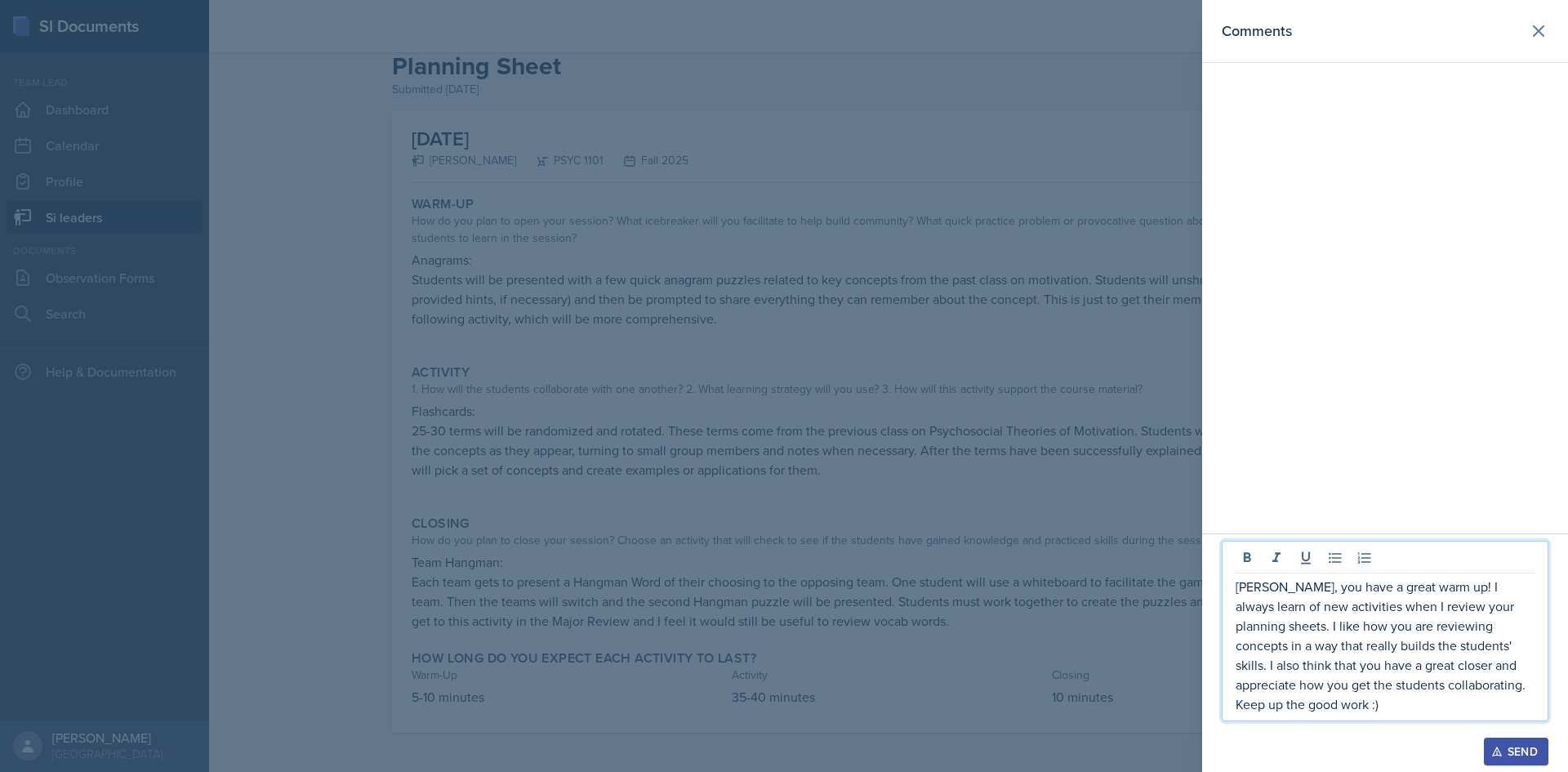
click at [1507, 752] on div "Send" at bounding box center [1516, 751] width 44 height 13
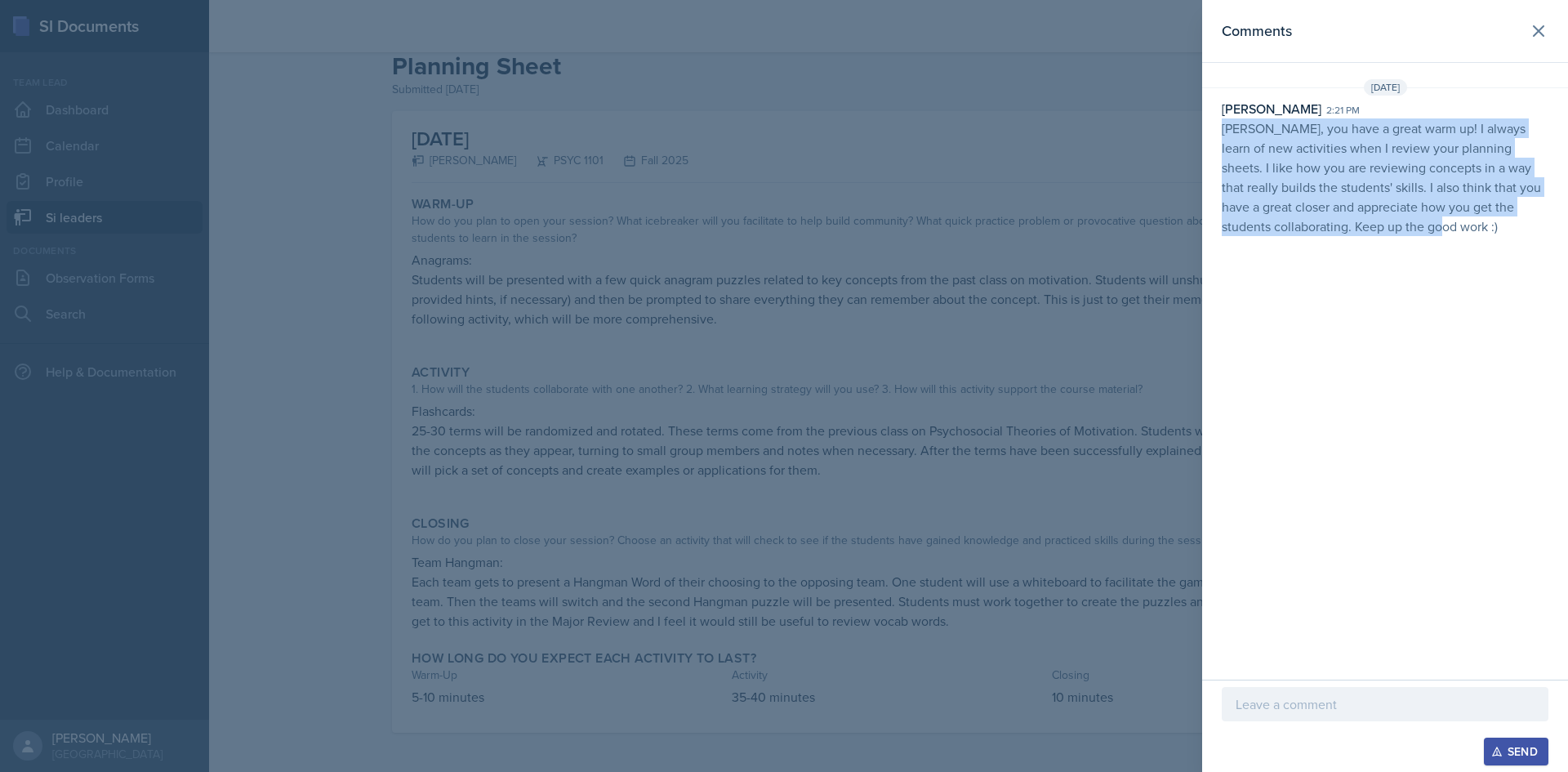
drag, startPoint x: 1262, startPoint y: 151, endPoint x: 1480, endPoint y: 294, distance: 260.7
click at [1477, 299] on div "Comments [DATE] [PERSON_NAME] 2:21 pm [PERSON_NAME], you have a great warm up! …" at bounding box center [1384, 339] width 366 height 680
copy p "[PERSON_NAME], you have a great warm up! I always learn of new activities when …"
